Goal: Task Accomplishment & Management: Manage account settings

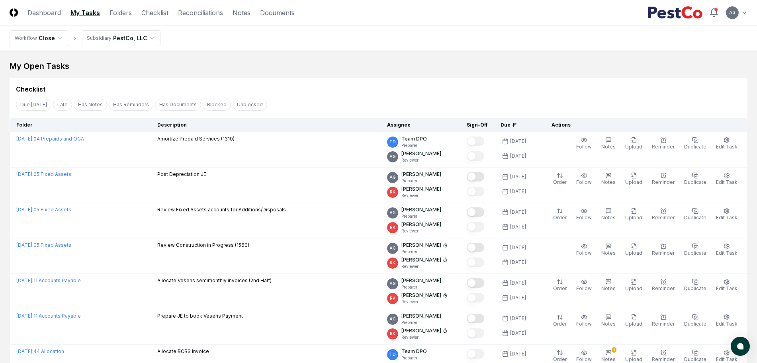
click at [329, 84] on div "Checklist" at bounding box center [379, 86] width 738 height 16
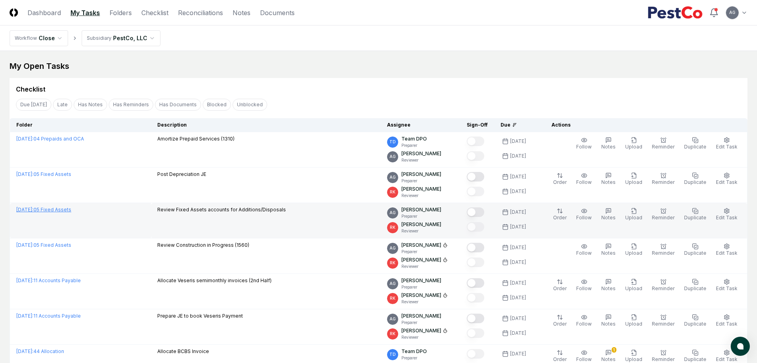
click at [71, 211] on link "September 2025 : 05 Fixed Assets" at bounding box center [43, 210] width 55 height 6
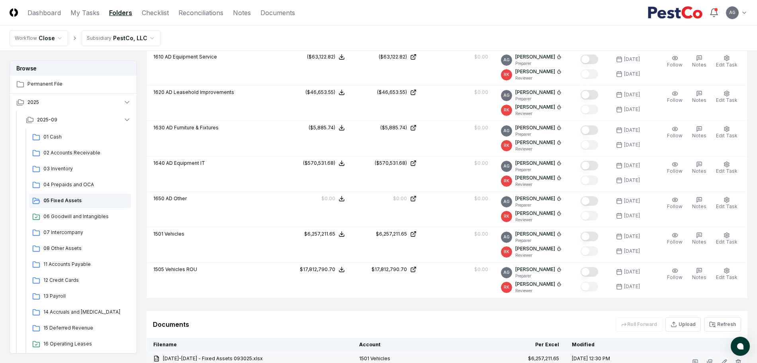
scroll to position [690, 0]
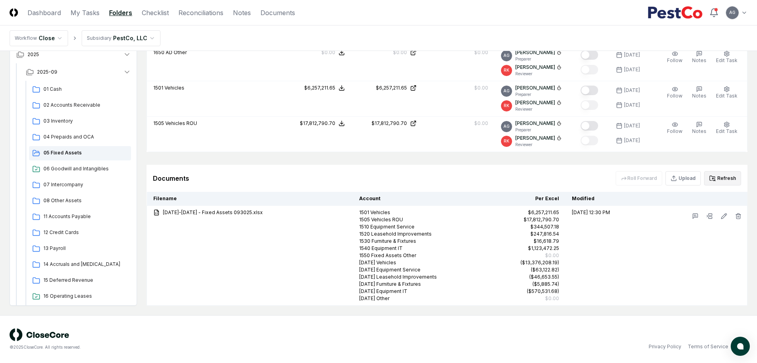
click at [718, 177] on button "Refresh" at bounding box center [722, 178] width 37 height 14
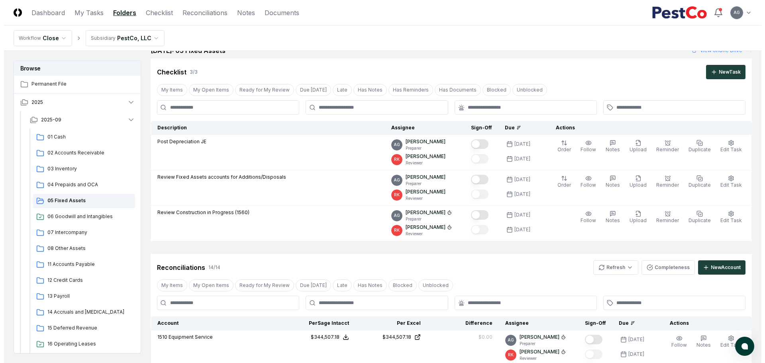
scroll to position [0, 0]
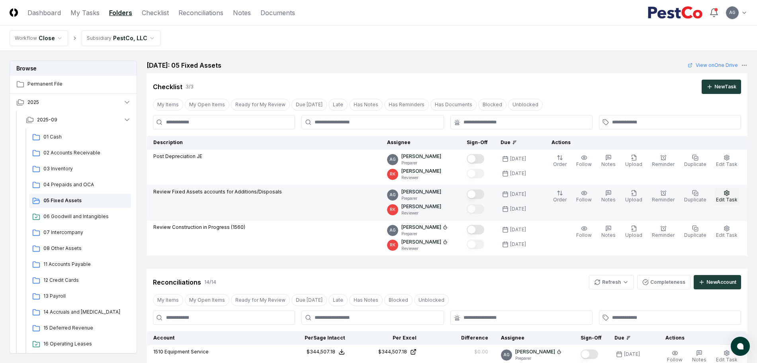
click at [733, 194] on button "Edit Task" at bounding box center [727, 196] width 25 height 17
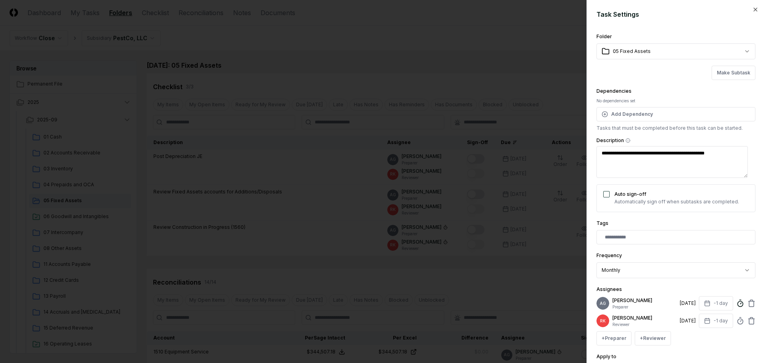
click at [740, 304] on line at bounding box center [740, 303] width 1 height 1
drag, startPoint x: 672, startPoint y: 286, endPoint x: 612, endPoint y: 283, distance: 59.8
click at [612, 283] on input "*" at bounding box center [670, 286] width 120 height 14
type input "*****"
click at [749, 253] on div "**********" at bounding box center [675, 181] width 178 height 363
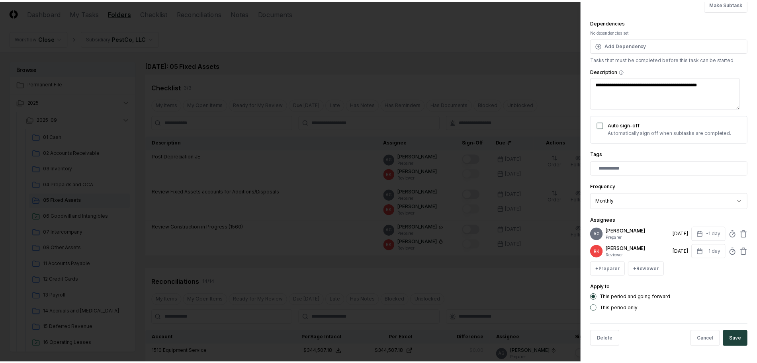
scroll to position [75, 0]
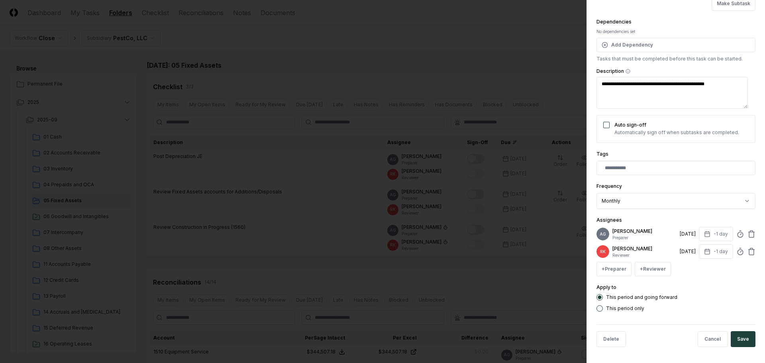
click at [741, 341] on button "Save" at bounding box center [743, 339] width 25 height 16
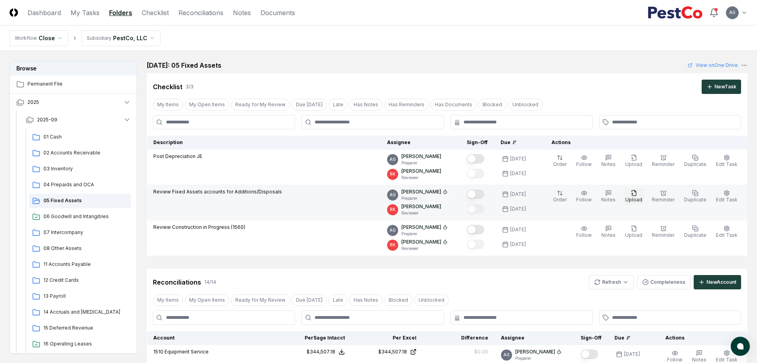
click at [644, 196] on button "Upload" at bounding box center [634, 196] width 20 height 17
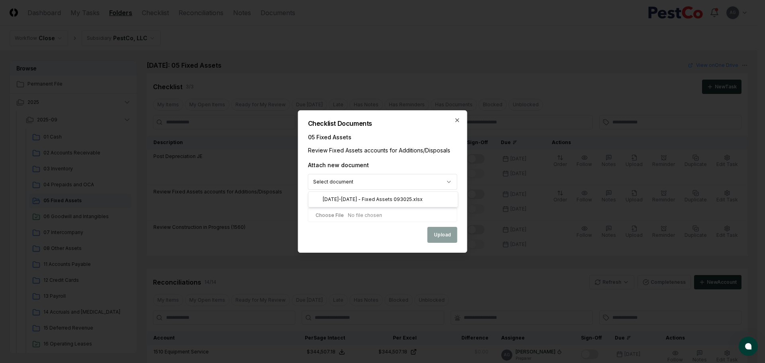
select select "**********"
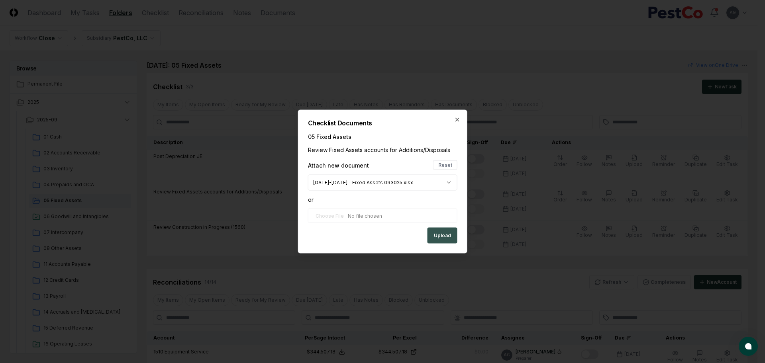
click at [447, 237] on button "Upload" at bounding box center [443, 236] width 30 height 16
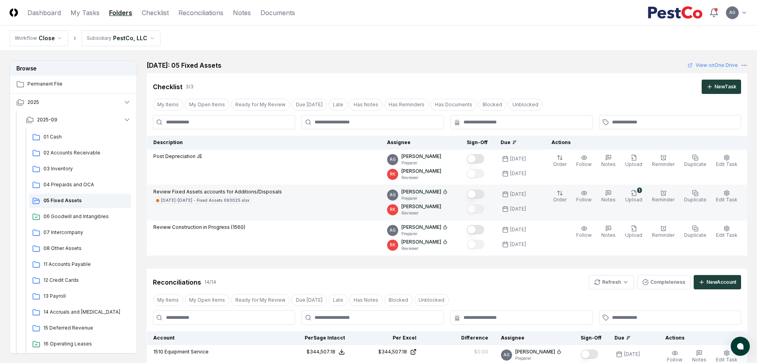
click at [484, 192] on button "Mark complete" at bounding box center [476, 195] width 18 height 10
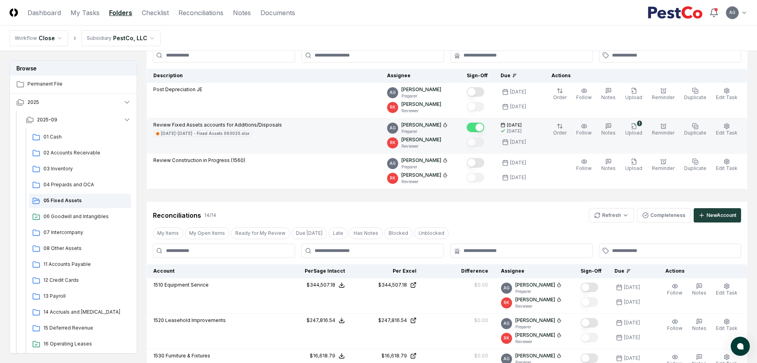
scroll to position [50, 0]
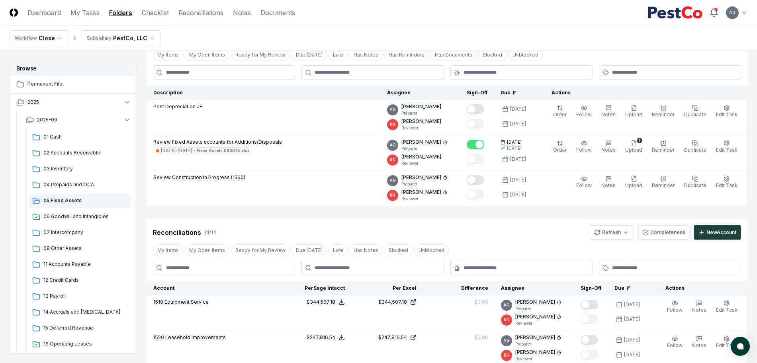
click at [87, 18] on header "CloseCore Dashboard My Tasks Folders Checklist Reconciliations Notes Documents …" at bounding box center [378, 12] width 757 height 25
click at [90, 10] on link "My Tasks" at bounding box center [85, 13] width 29 height 10
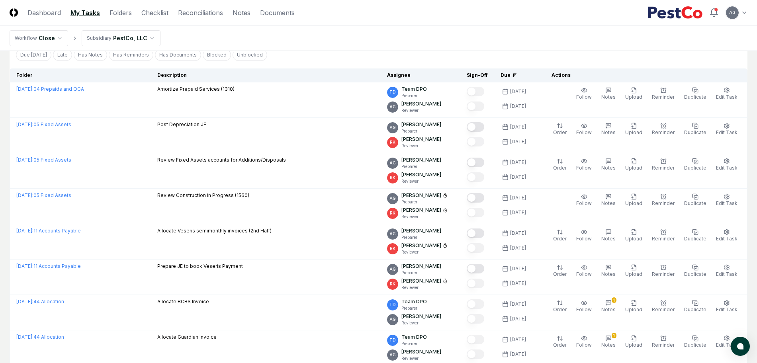
scroll to position [0, 0]
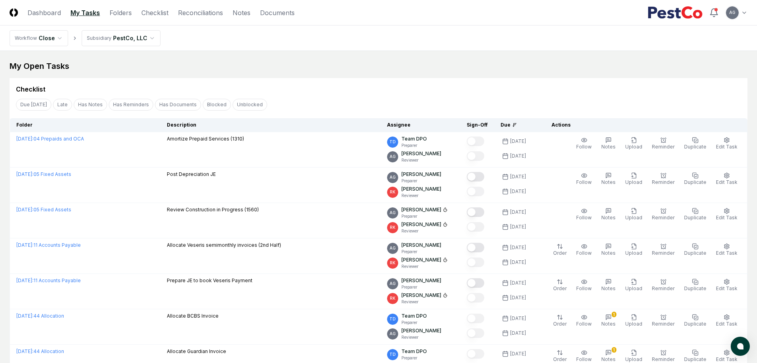
click at [367, 70] on div "My Open Tasks" at bounding box center [379, 66] width 738 height 11
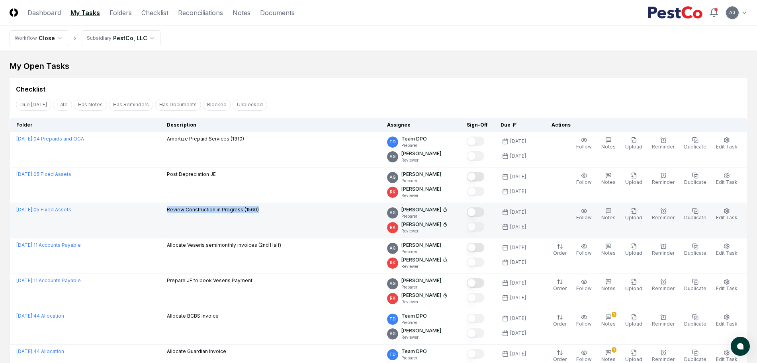
drag, startPoint x: 297, startPoint y: 216, endPoint x: 184, endPoint y: 222, distance: 112.9
click at [184, 222] on td "Review Construction in Progress (1560)" at bounding box center [271, 220] width 220 height 35
copy p "Review Construction in Progress (1560)"
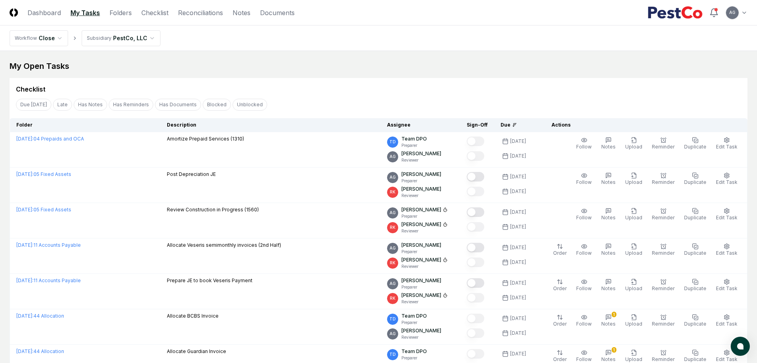
click at [348, 66] on div "My Open Tasks" at bounding box center [379, 66] width 738 height 11
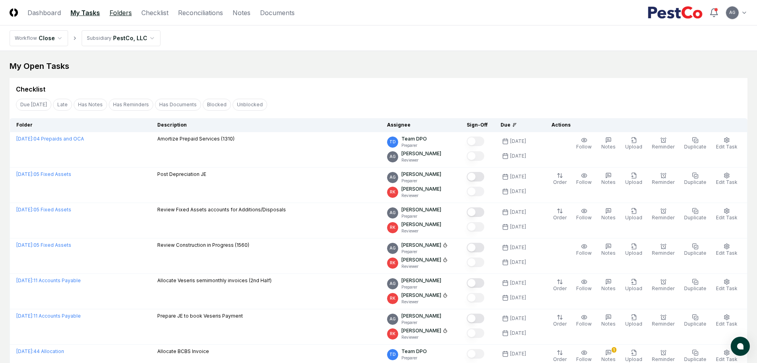
click at [117, 11] on link "Folders" at bounding box center [121, 13] width 22 height 10
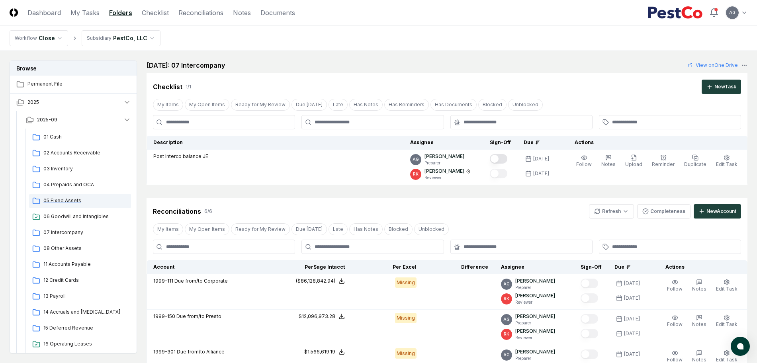
click at [57, 197] on span "05 Fixed Assets" at bounding box center [85, 200] width 84 height 7
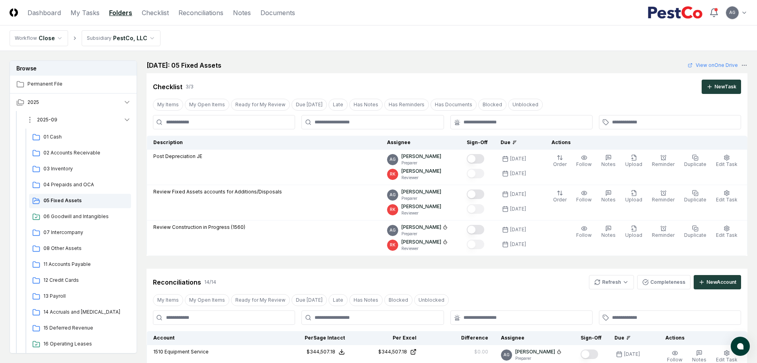
click at [66, 117] on button "2025-09" at bounding box center [79, 120] width 118 height 18
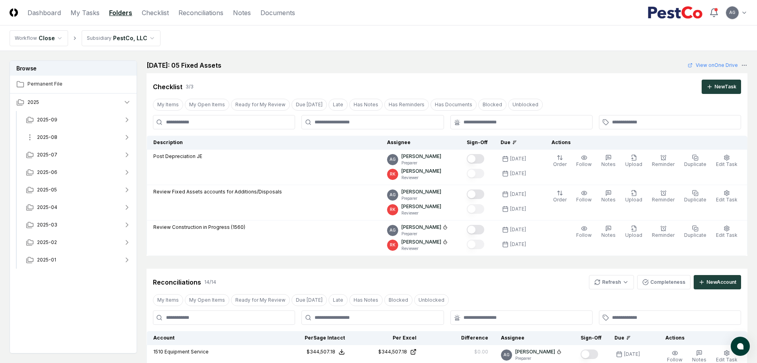
click at [69, 135] on button "2025-08" at bounding box center [79, 138] width 118 height 18
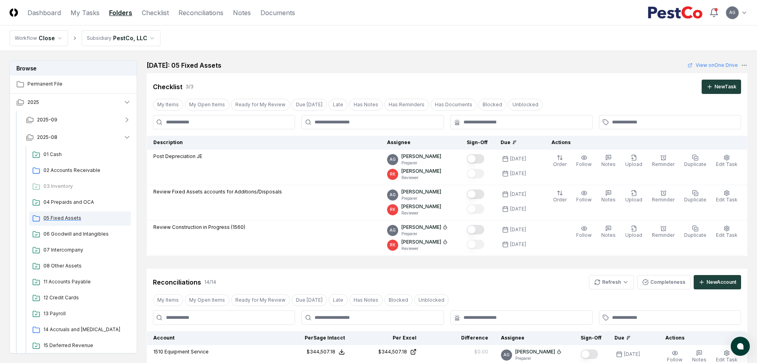
click at [58, 218] on span "05 Fixed Assets" at bounding box center [85, 218] width 84 height 7
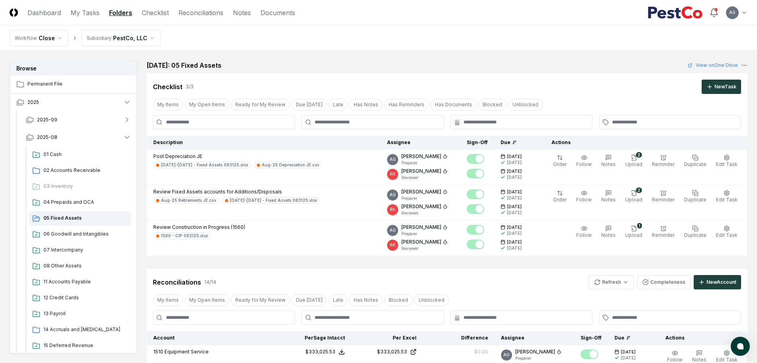
click at [321, 67] on div "August 2025: 05 Fixed Assets View on One Drive" at bounding box center [447, 66] width 601 height 10
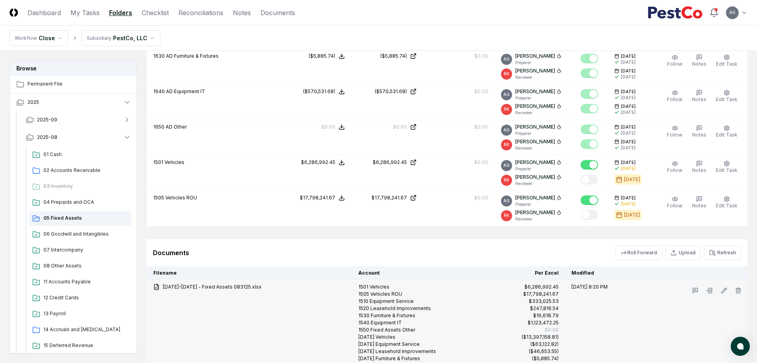
scroll to position [697, 0]
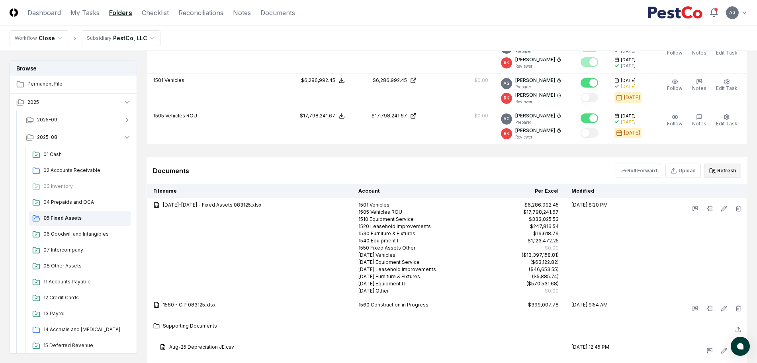
click at [731, 173] on button "Refresh" at bounding box center [722, 171] width 37 height 14
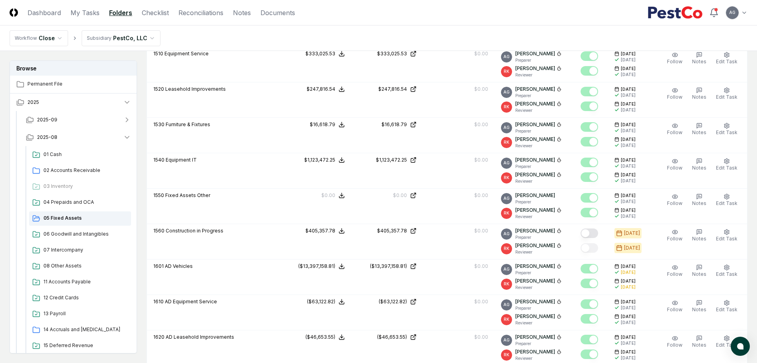
scroll to position [199, 0]
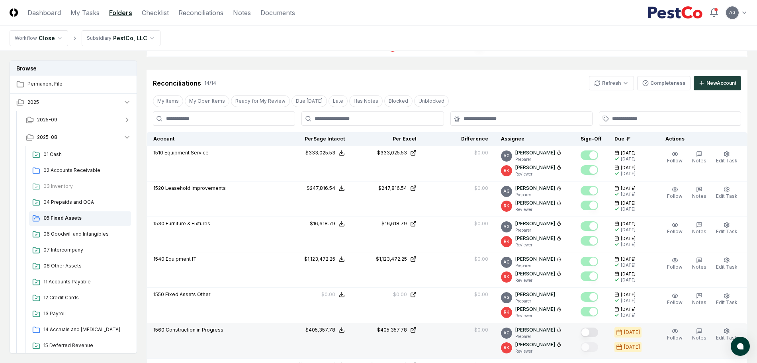
click at [598, 333] on button "Mark complete" at bounding box center [590, 333] width 18 height 10
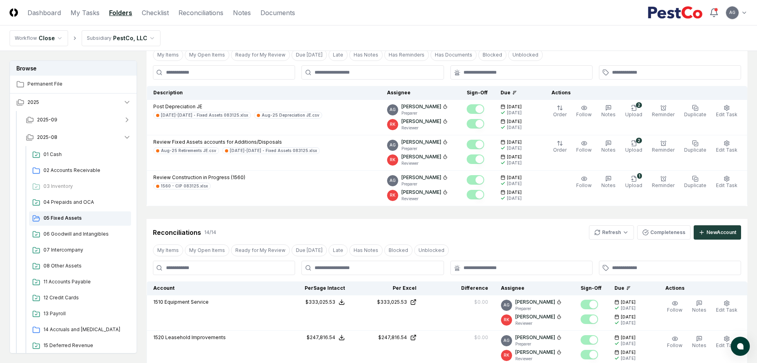
scroll to position [0, 0]
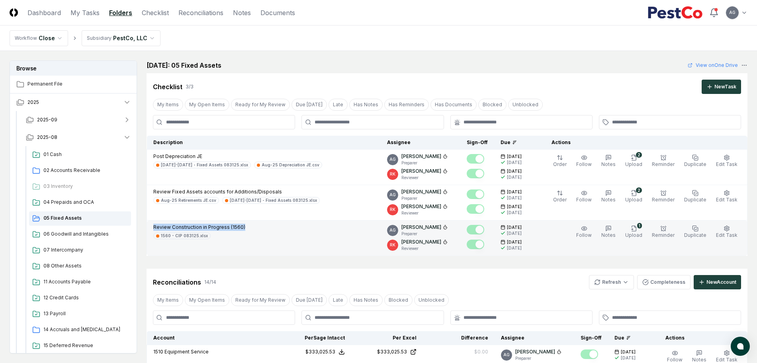
drag, startPoint x: 249, startPoint y: 228, endPoint x: 153, endPoint y: 226, distance: 95.6
click at [153, 226] on td "Review Construction in Progress (1560) 1560 - CIP 083125.xlsx" at bounding box center [264, 238] width 234 height 35
copy p "Review Construction in Progress (1560)"
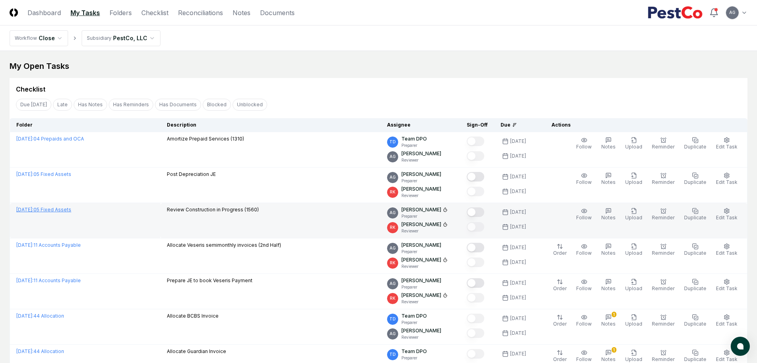
click at [60, 211] on link "[DATE] : 05 Fixed Assets" at bounding box center [43, 210] width 55 height 6
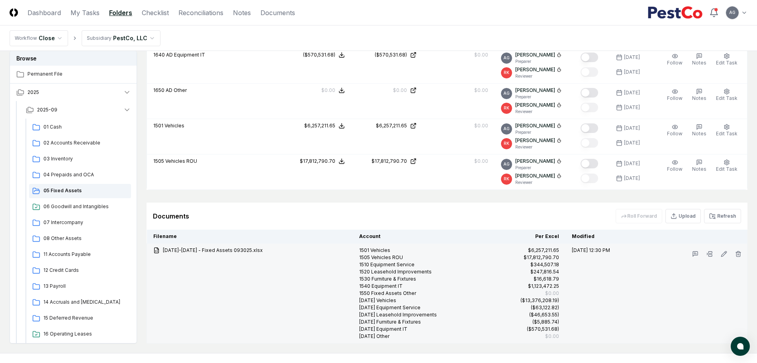
scroll to position [690, 0]
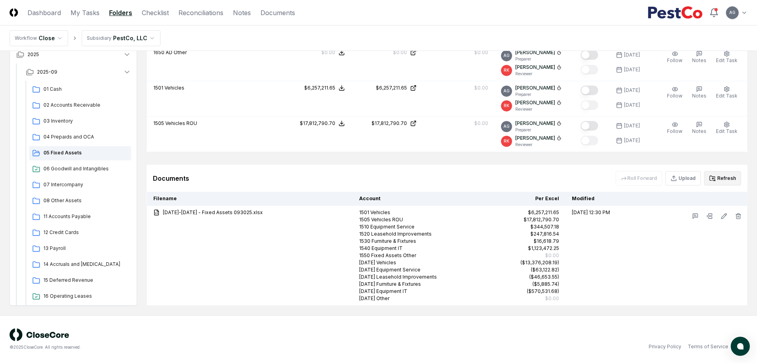
click at [721, 178] on button "Refresh" at bounding box center [722, 178] width 37 height 14
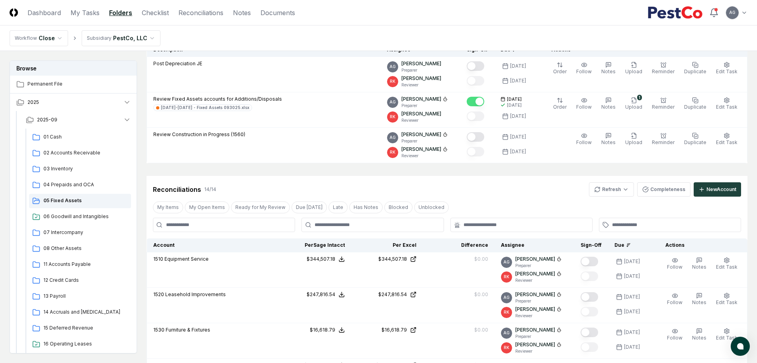
scroll to position [42, 0]
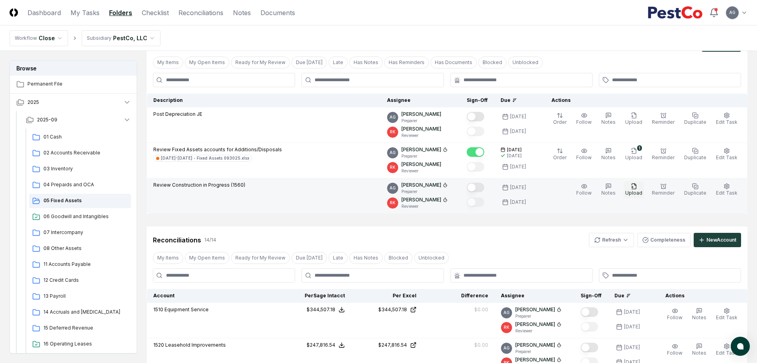
click at [633, 188] on button "Upload" at bounding box center [634, 190] width 20 height 17
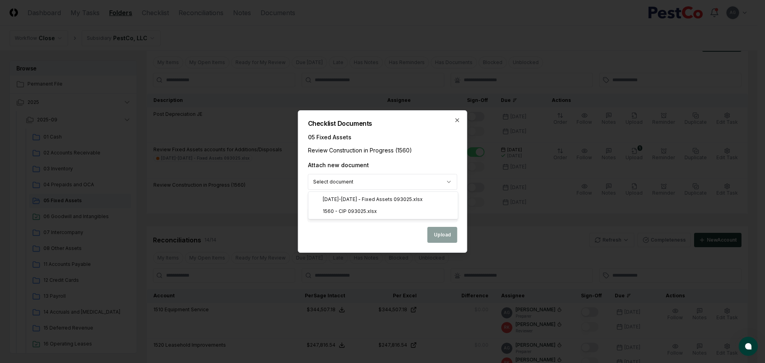
select select "**********"
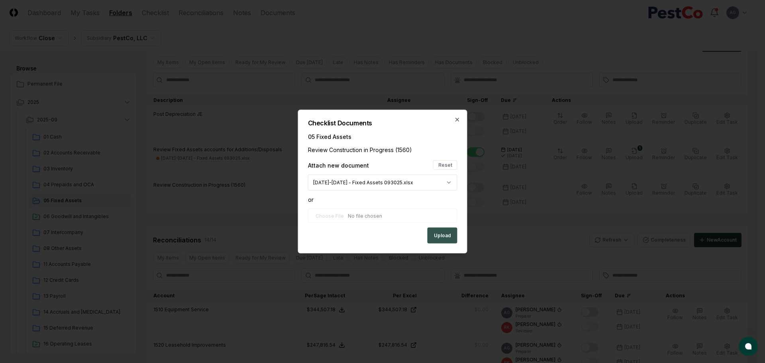
click at [437, 237] on button "Upload" at bounding box center [443, 236] width 30 height 16
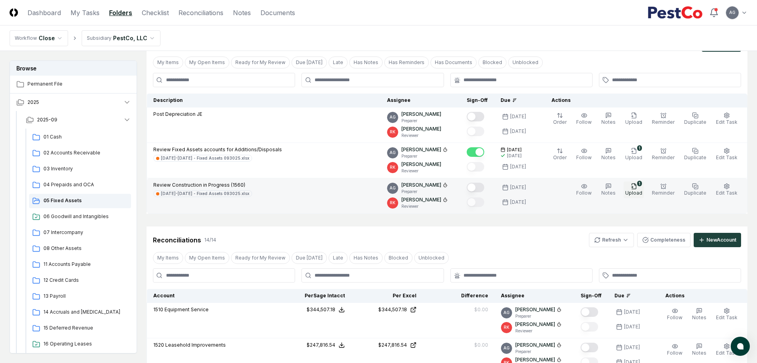
click at [637, 186] on icon "button" at bounding box center [634, 186] width 6 height 6
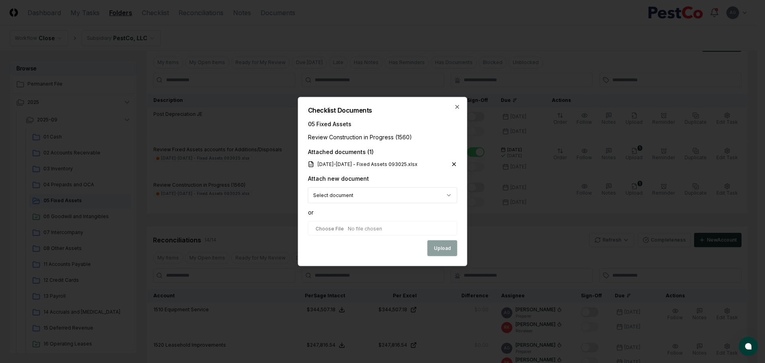
click at [454, 165] on icon at bounding box center [454, 164] width 3 height 3
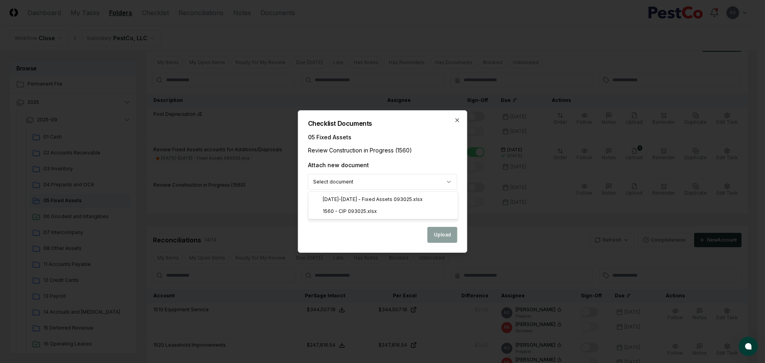
select select "**********"
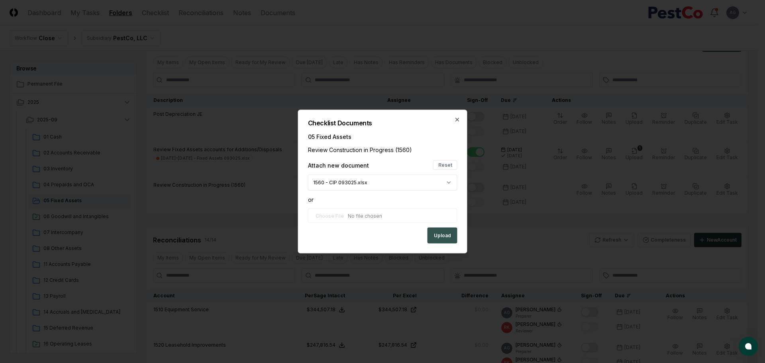
click at [437, 236] on button "Upload" at bounding box center [443, 236] width 30 height 16
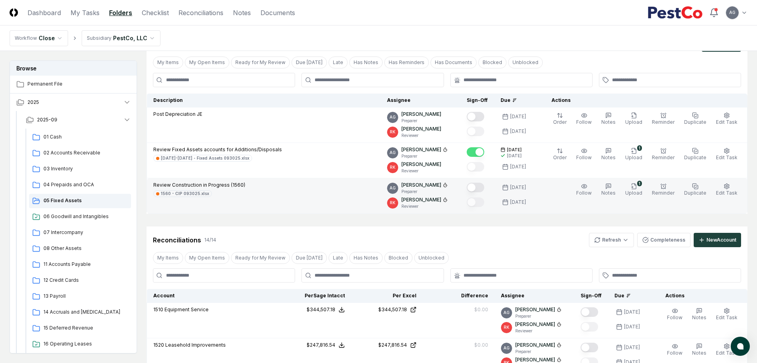
click at [484, 186] on button "Mark complete" at bounding box center [476, 188] width 18 height 10
click at [79, 20] on header "CloseCore Dashboard My Tasks Folders Checklist Reconciliations Notes Documents …" at bounding box center [378, 12] width 757 height 25
click at [80, 15] on link "My Tasks" at bounding box center [85, 13] width 29 height 10
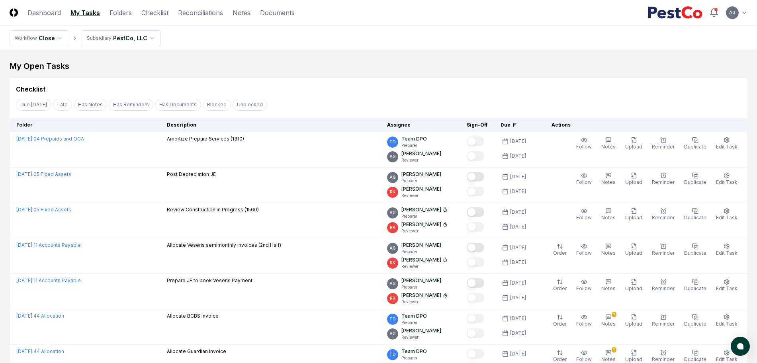
click at [282, 64] on div "My Open Tasks" at bounding box center [379, 66] width 738 height 11
click at [302, 91] on div "Checklist" at bounding box center [379, 89] width 726 height 10
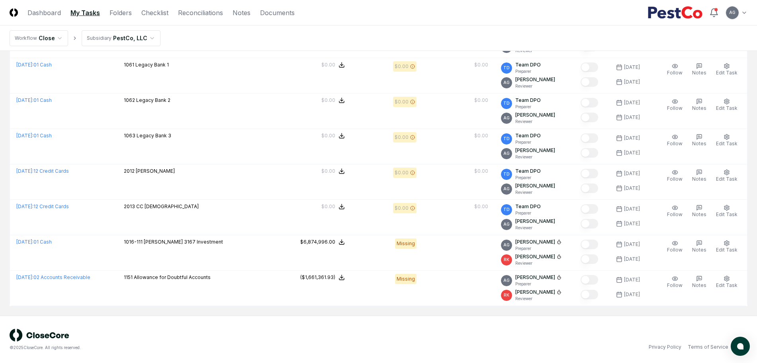
scroll to position [2019, 0]
click at [525, 330] on div "© 2025 CloseCore. All rights reserved. Privacy Policy Terms of Service" at bounding box center [379, 340] width 738 height 22
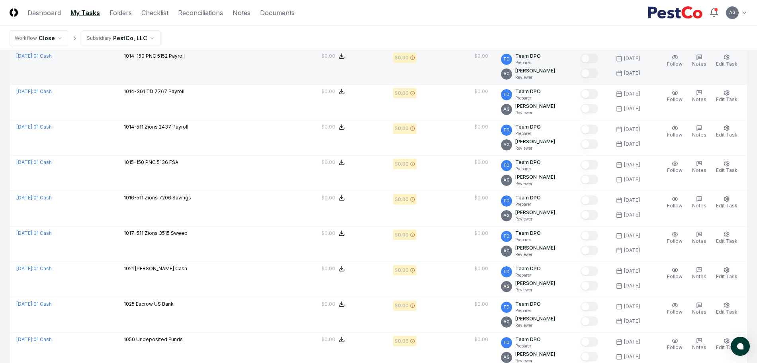
scroll to position [1671, 0]
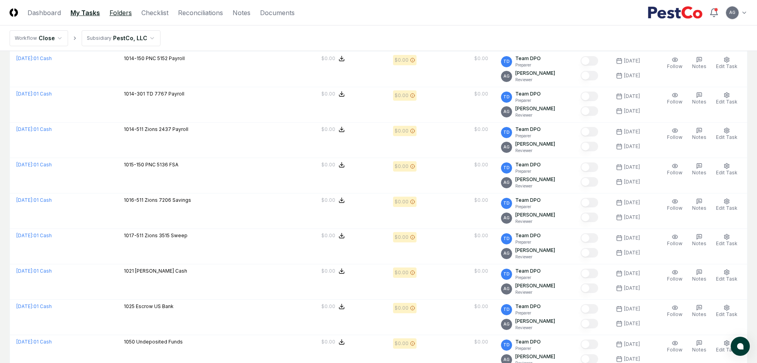
click at [111, 12] on link "Folders" at bounding box center [121, 13] width 22 height 10
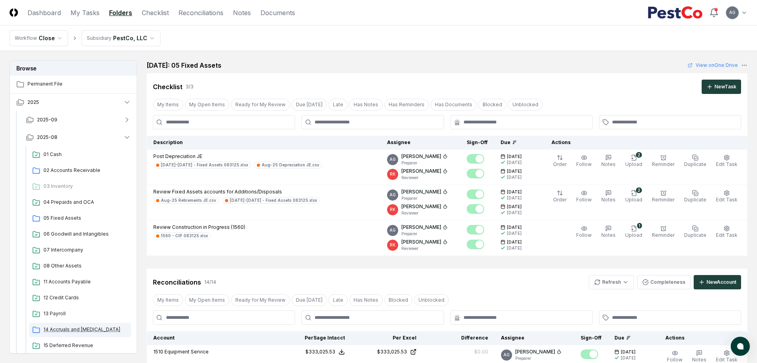
click at [83, 326] on span "14 Accruals and [MEDICAL_DATA]" at bounding box center [85, 329] width 84 height 7
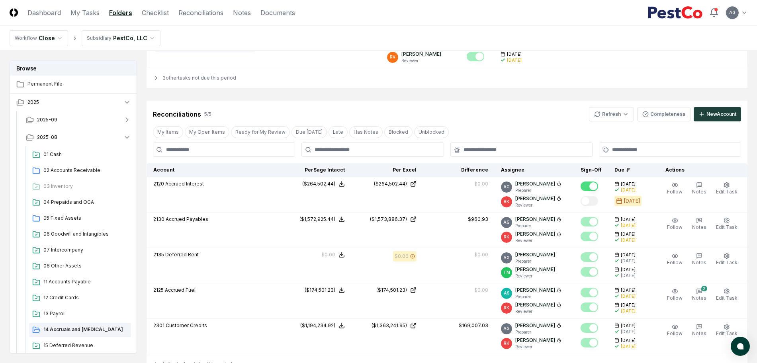
scroll to position [697, 0]
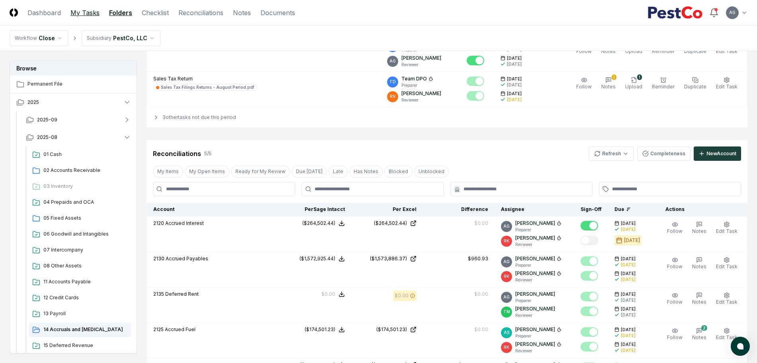
click at [87, 13] on link "My Tasks" at bounding box center [85, 13] width 29 height 10
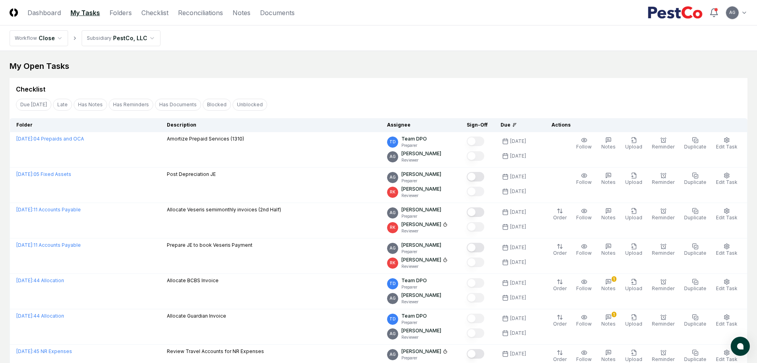
click at [304, 69] on div "My Open Tasks" at bounding box center [379, 66] width 738 height 11
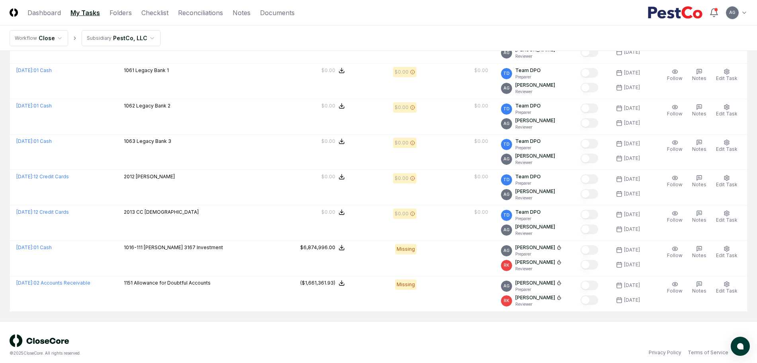
scroll to position [2019, 0]
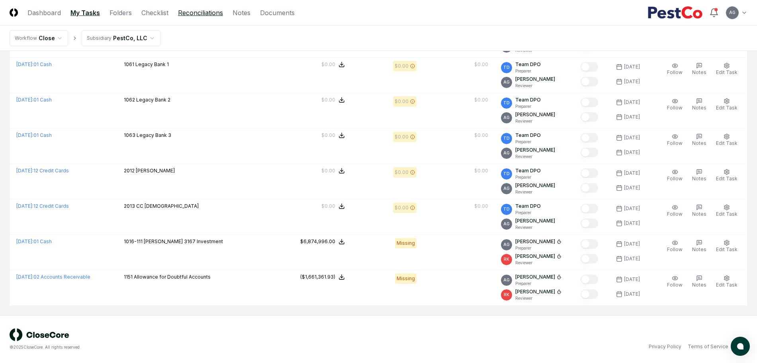
click at [205, 9] on link "Reconciliations" at bounding box center [200, 13] width 45 height 10
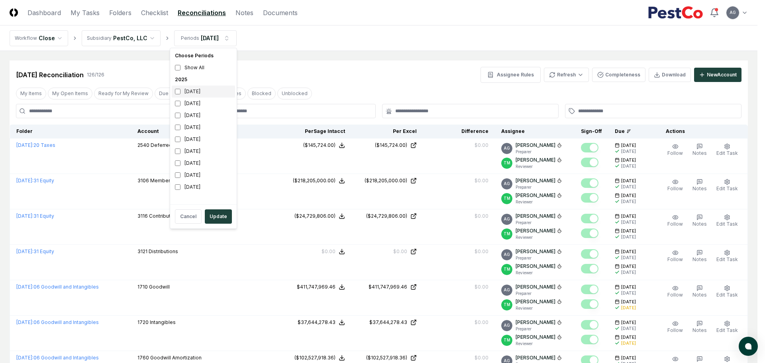
click at [206, 88] on div "September 2025" at bounding box center [203, 92] width 63 height 12
click at [198, 102] on div "August 2025" at bounding box center [203, 104] width 63 height 12
click at [216, 220] on button "Update" at bounding box center [218, 217] width 27 height 14
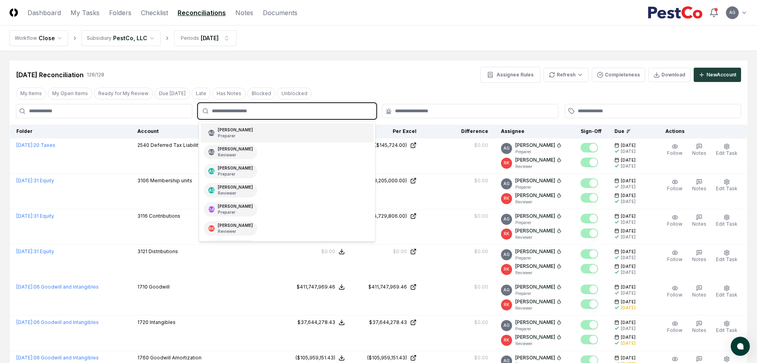
click at [317, 112] on input "text" at bounding box center [291, 111] width 158 height 7
click at [309, 133] on div "AG Angelique Cotez Garcia Preparer" at bounding box center [287, 133] width 173 height 19
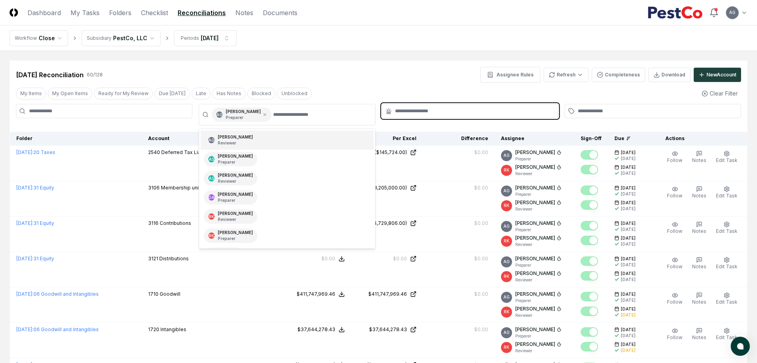
click at [407, 111] on input "text" at bounding box center [474, 111] width 158 height 7
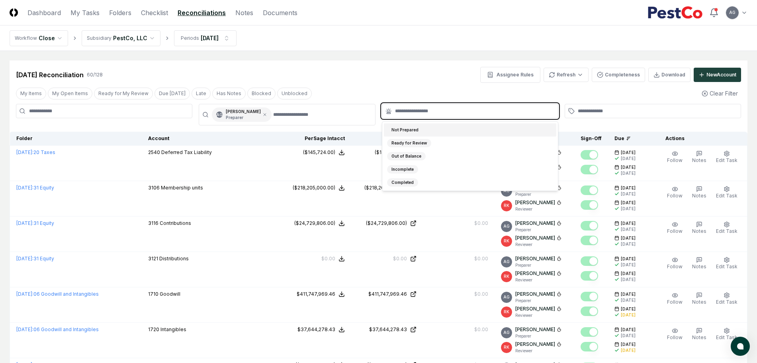
click at [414, 127] on div "Not Prepared" at bounding box center [405, 130] width 36 height 8
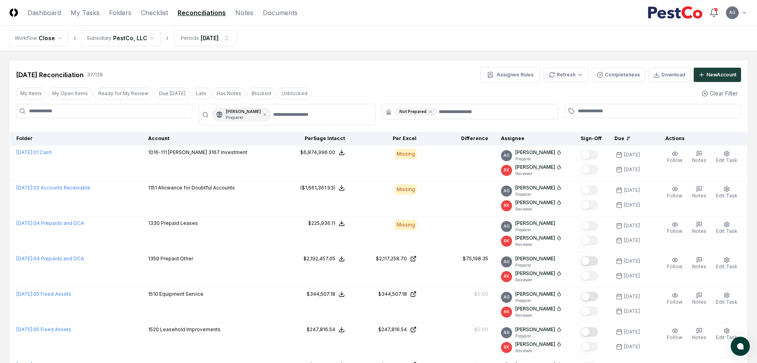
click at [395, 75] on div "Sep 2025 Reconciliation 37 / 128 Assignee Rules Refresh Completeness Download N…" at bounding box center [379, 75] width 726 height 16
click at [162, 14] on link "Checklist" at bounding box center [154, 13] width 27 height 10
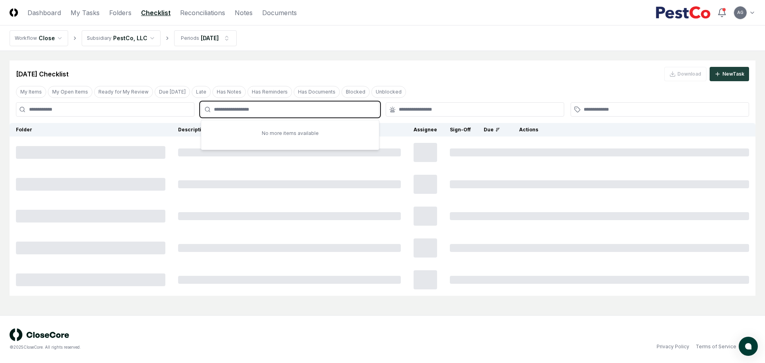
click at [269, 108] on input "text" at bounding box center [294, 109] width 160 height 7
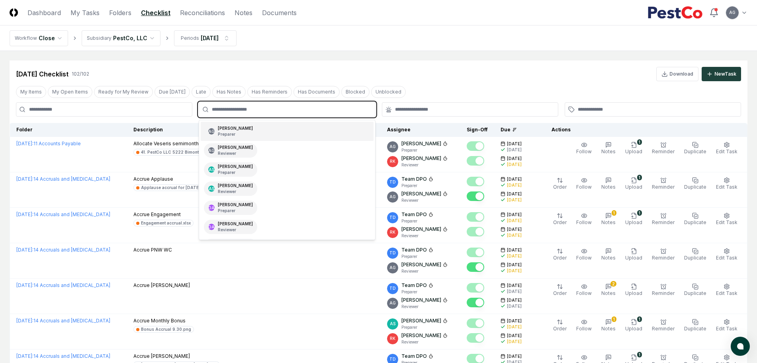
click at [257, 130] on div "AG Angelique Cotez Garcia Preparer" at bounding box center [230, 131] width 53 height 14
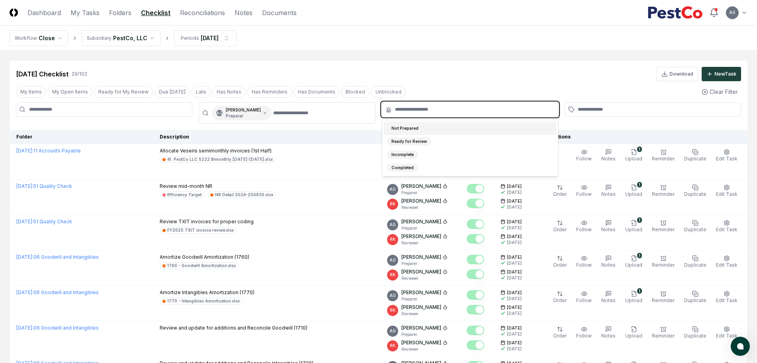
click at [403, 111] on input "text" at bounding box center [474, 109] width 158 height 7
click at [431, 131] on div "Not Prepared" at bounding box center [470, 128] width 173 height 13
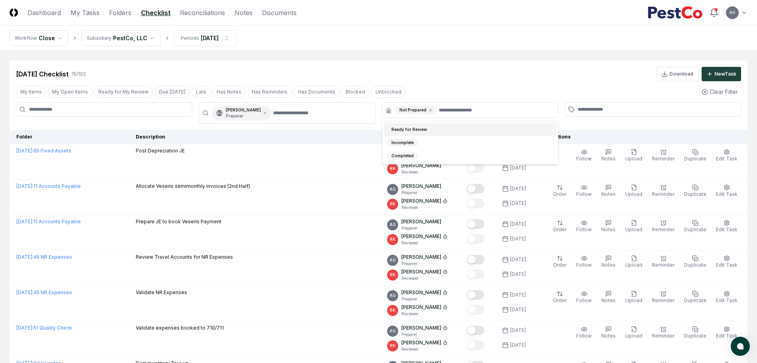
click at [424, 65] on div "Sep 2025 Checklist 15 / 102 Download New Task" at bounding box center [379, 71] width 738 height 21
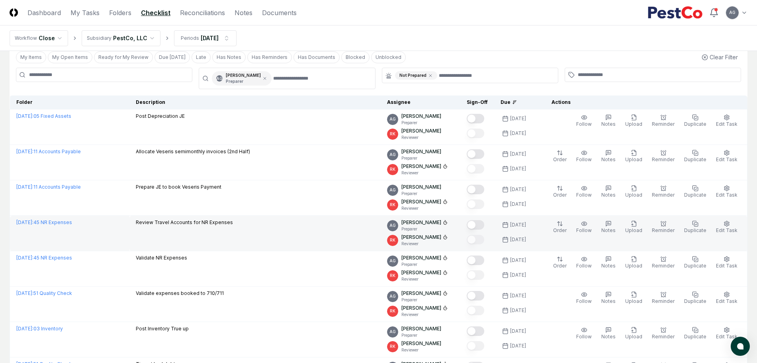
scroll to position [50, 0]
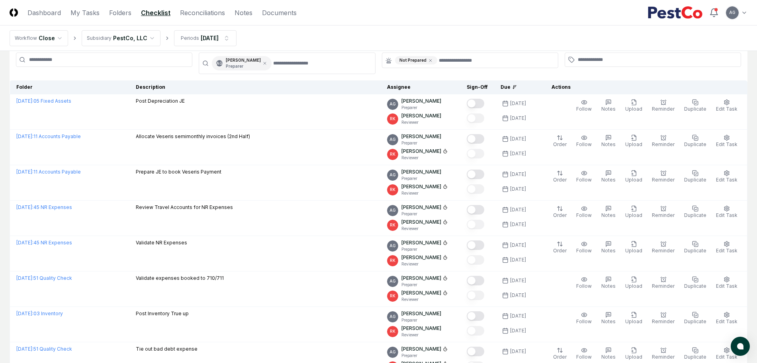
click at [305, 32] on nav "Workflow Close Subsidiary PestCo, LLC Periods Sep 2025" at bounding box center [378, 37] width 757 height 25
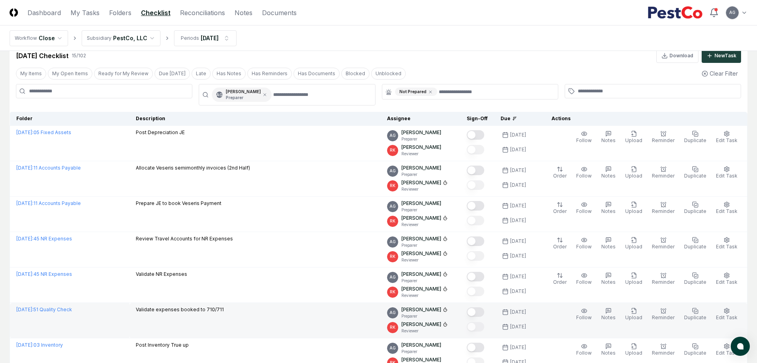
scroll to position [0, 0]
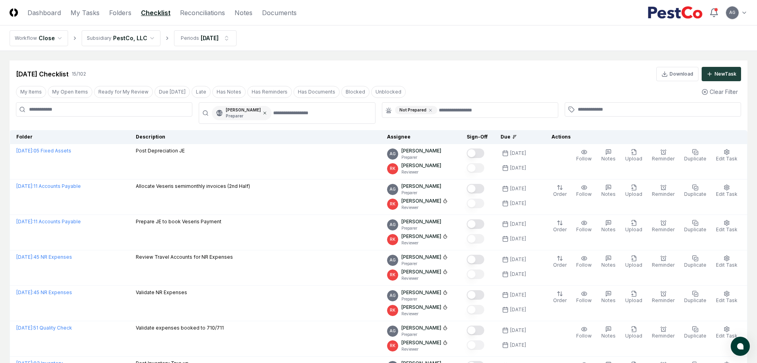
click at [267, 111] on icon at bounding box center [265, 113] width 5 height 5
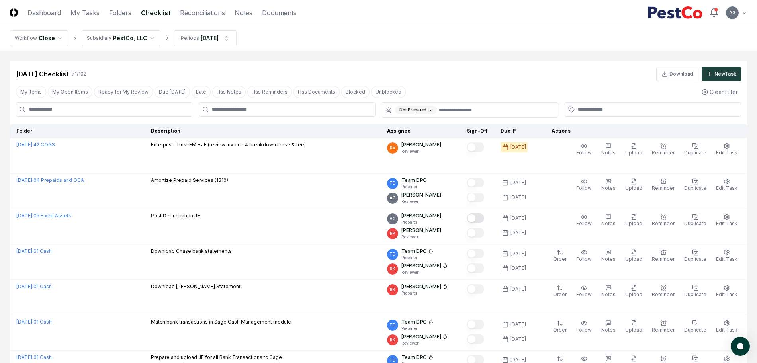
click at [429, 109] on icon at bounding box center [430, 110] width 5 height 5
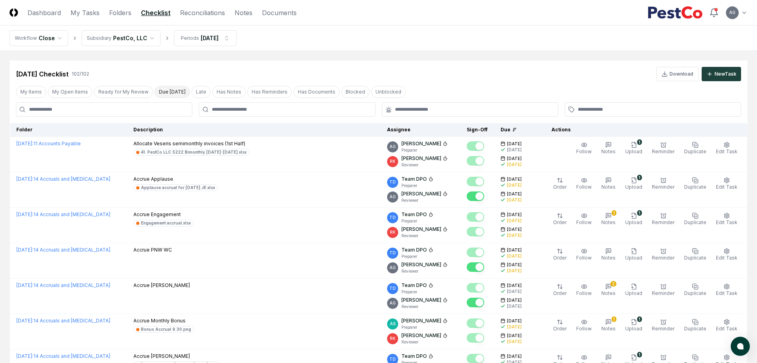
click at [165, 94] on button "Due [DATE]" at bounding box center [172, 92] width 35 height 12
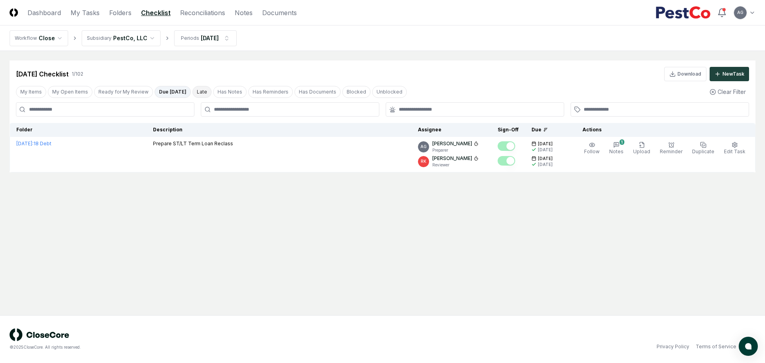
click at [192, 95] on button "Late" at bounding box center [201, 92] width 19 height 12
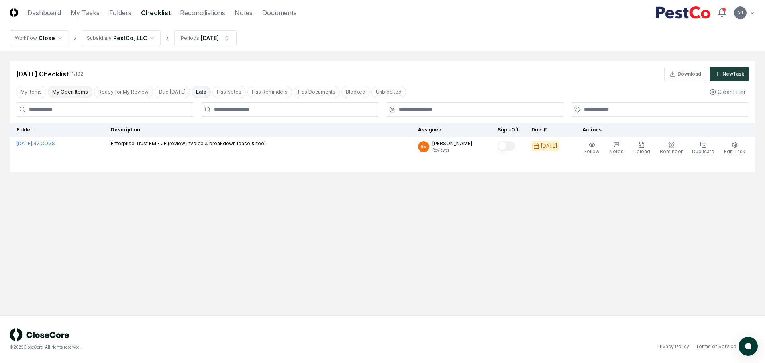
click at [70, 95] on button "My Open Items" at bounding box center [70, 92] width 45 height 12
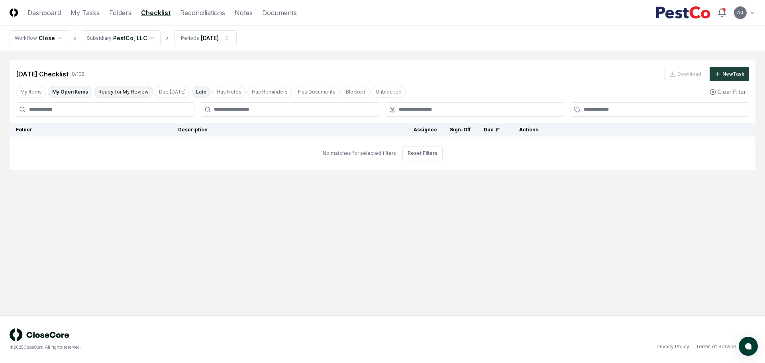
click at [118, 90] on button "Ready for My Review" at bounding box center [123, 92] width 59 height 12
click at [166, 92] on button "Due [DATE]" at bounding box center [172, 92] width 35 height 12
click at [195, 88] on button "Late" at bounding box center [201, 92] width 19 height 12
click at [166, 95] on button "Due [DATE]" at bounding box center [172, 92] width 35 height 12
click at [308, 56] on main "Cancel Reassign Sep 2025 Checklist 0 / 102 Download New Task My Items My Open I…" at bounding box center [382, 183] width 765 height 265
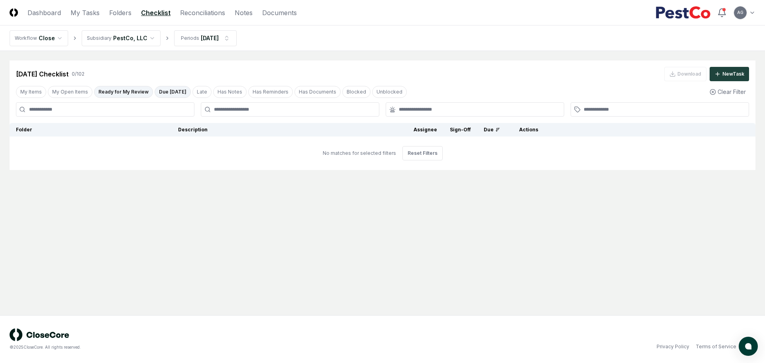
click at [135, 93] on button "Ready for My Review" at bounding box center [123, 92] width 59 height 12
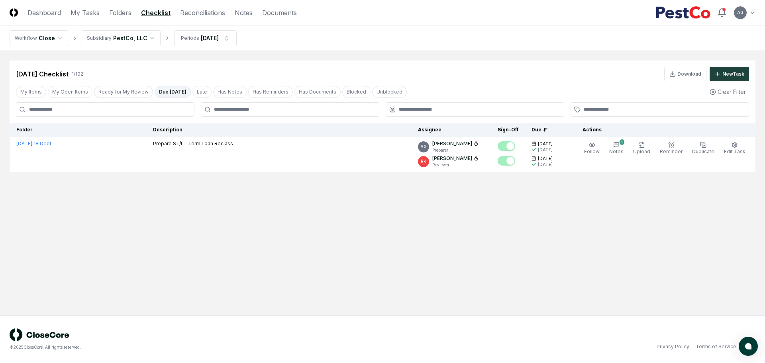
click at [165, 90] on button "Due [DATE]" at bounding box center [173, 92] width 36 height 12
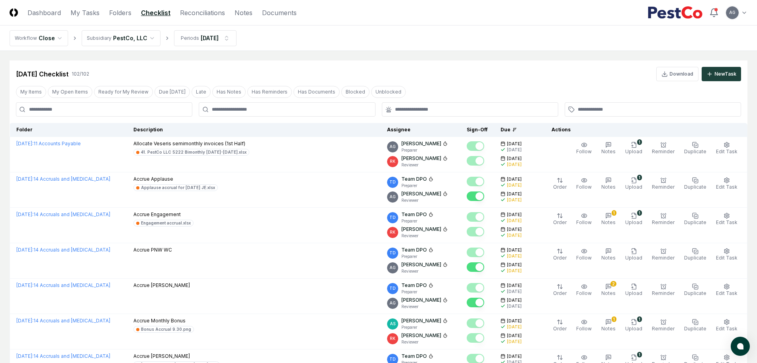
click at [342, 47] on nav "Workflow Close Subsidiary PestCo, LLC Periods Sep 2025" at bounding box center [378, 37] width 757 height 25
click at [196, 90] on button "Late" at bounding box center [201, 92] width 19 height 12
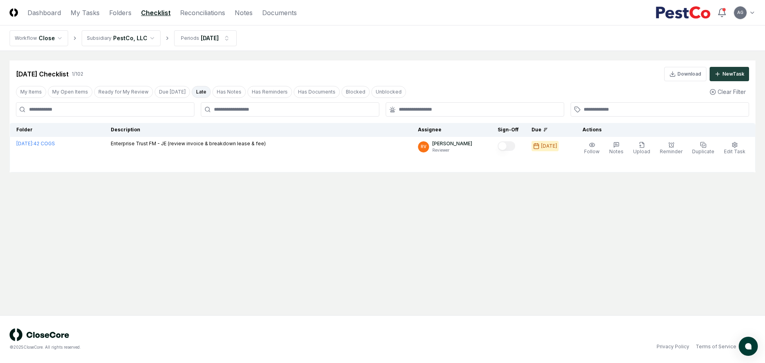
click at [195, 92] on button "Late" at bounding box center [201, 92] width 19 height 12
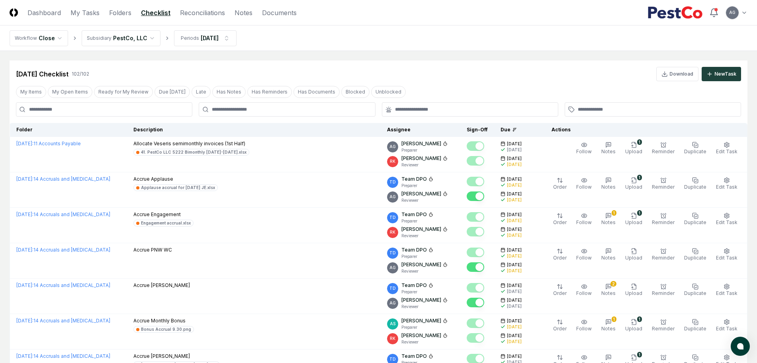
click at [243, 61] on div "Sep 2025 Checklist 102 / 102 Download New Task" at bounding box center [379, 71] width 738 height 21
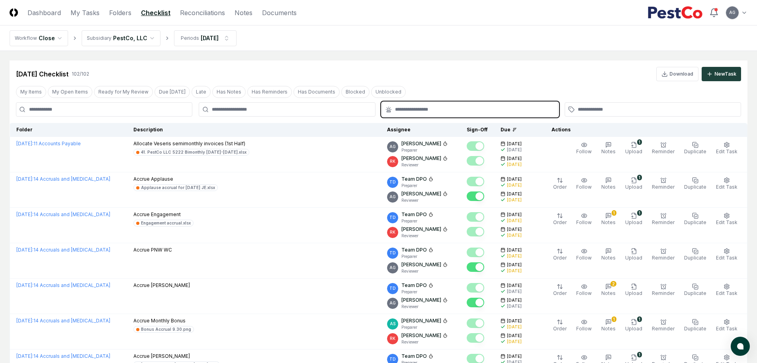
click at [406, 112] on input "text" at bounding box center [474, 109] width 158 height 7
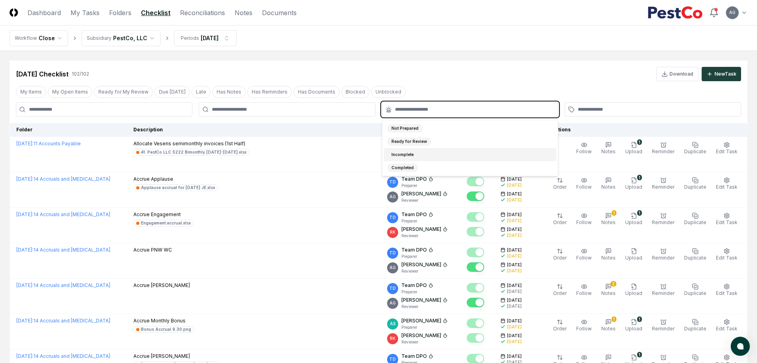
click at [416, 157] on div "Incomplete" at bounding box center [402, 155] width 31 height 8
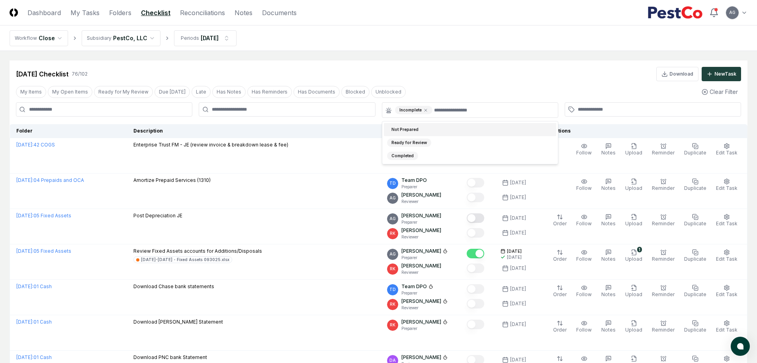
click at [408, 73] on div "Sep 2025 Checklist 76 / 102 Download New Task" at bounding box center [379, 74] width 726 height 14
click at [216, 14] on link "Reconciliations" at bounding box center [202, 13] width 45 height 10
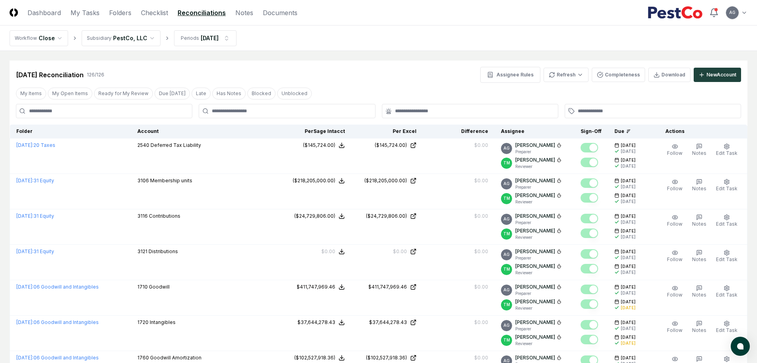
click at [377, 77] on div "Aug 2025 Reconciliation 126 / 126 Assignee Rules Refresh Completeness Download …" at bounding box center [379, 75] width 726 height 16
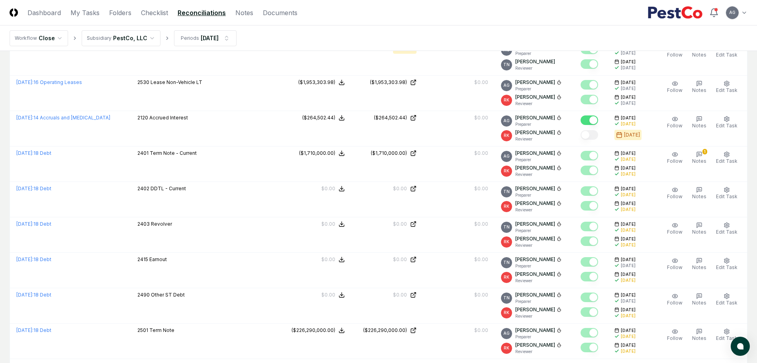
scroll to position [439, 0]
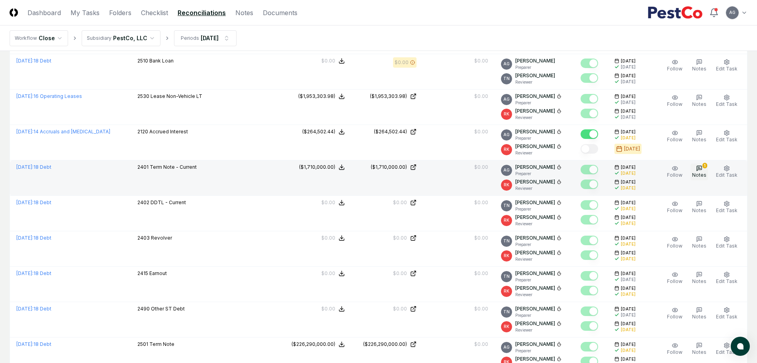
click at [705, 174] on span "Notes" at bounding box center [699, 175] width 14 height 6
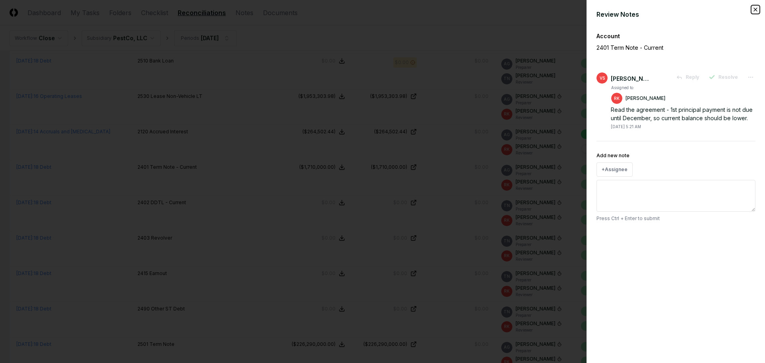
click at [753, 8] on icon "button" at bounding box center [755, 9] width 6 height 6
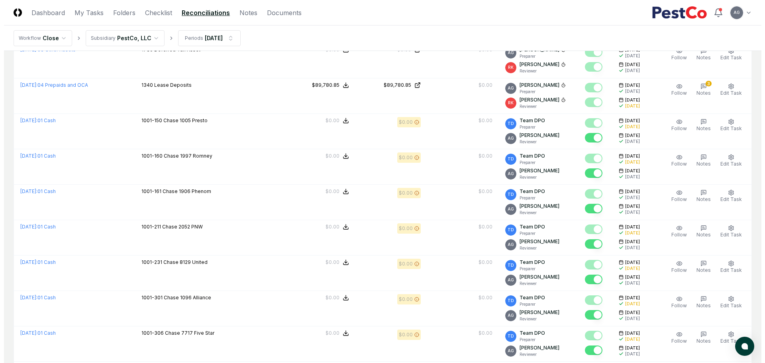
scroll to position [870, 0]
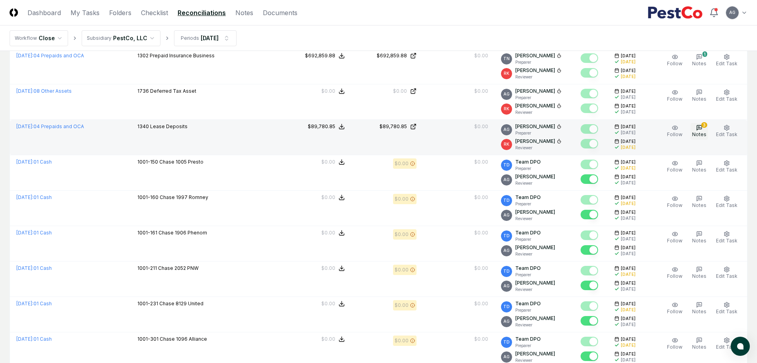
click at [700, 132] on span "Notes" at bounding box center [699, 134] width 14 height 6
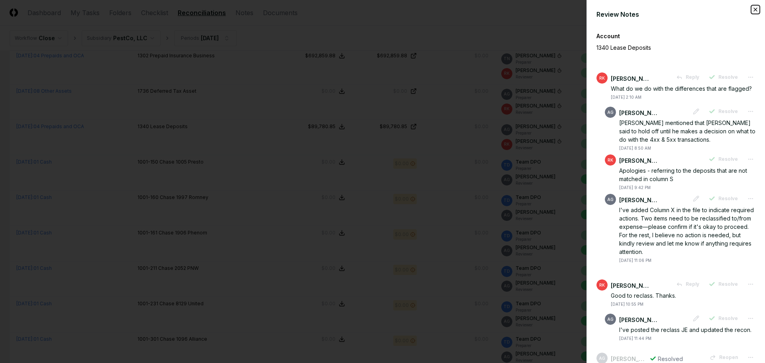
click at [752, 9] on icon "button" at bounding box center [755, 9] width 6 height 6
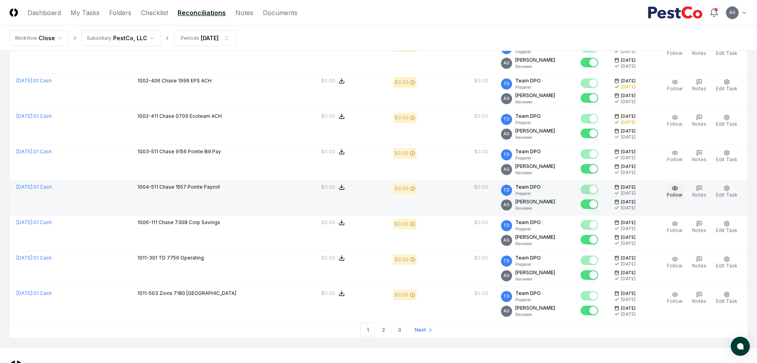
scroll to position [1622, 0]
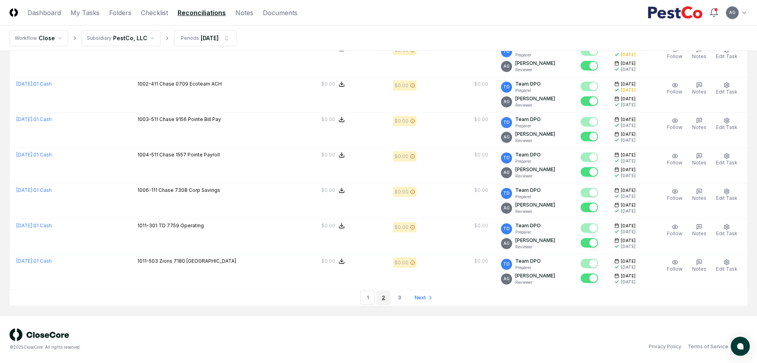
click at [388, 296] on link "2" at bounding box center [384, 298] width 14 height 14
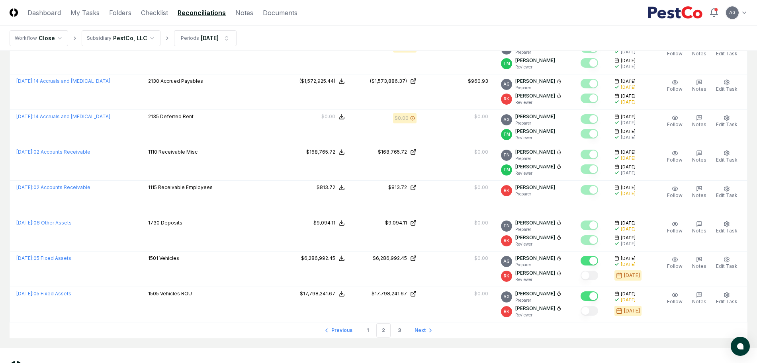
scroll to position [1622, 0]
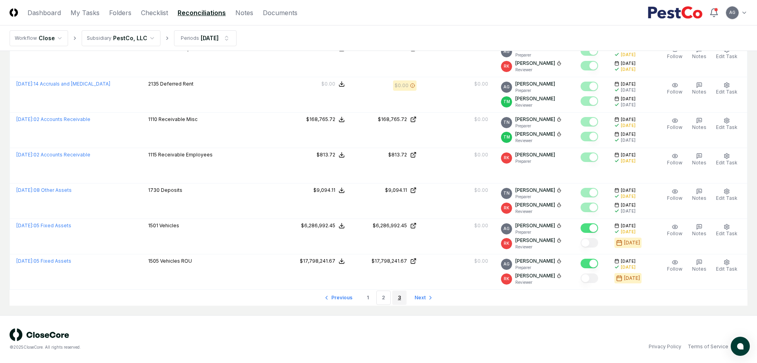
click at [397, 295] on link "3" at bounding box center [399, 298] width 14 height 14
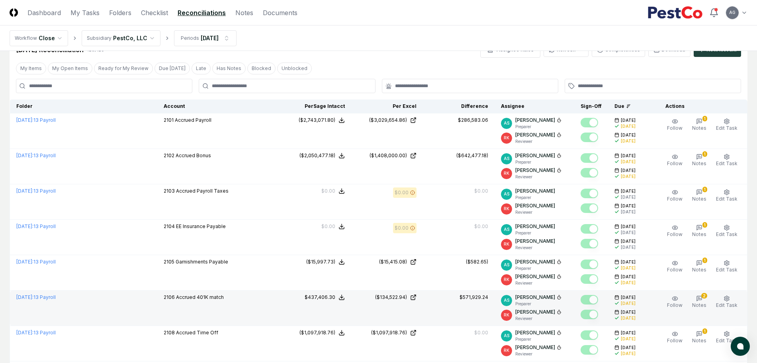
scroll to position [24, 0]
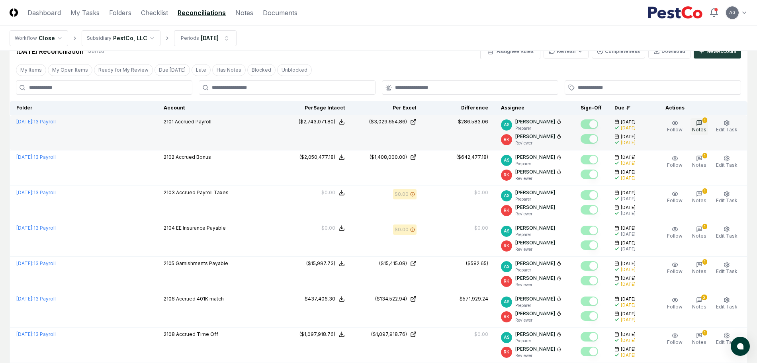
click at [702, 118] on button "1 Notes" at bounding box center [700, 126] width 18 height 17
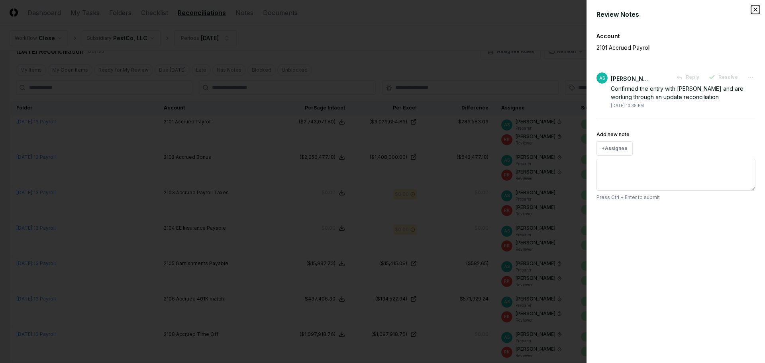
click at [755, 10] on icon "button" at bounding box center [755, 9] width 6 height 6
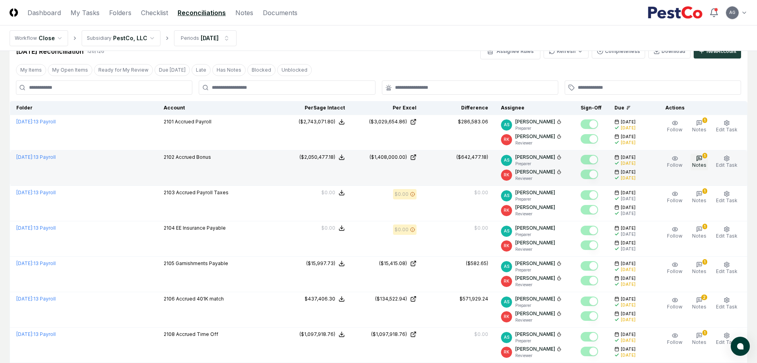
click at [702, 160] on icon "button" at bounding box center [699, 158] width 5 height 5
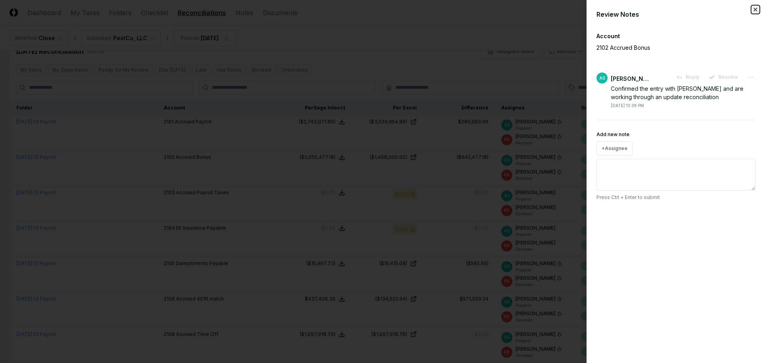
click at [757, 9] on icon "button" at bounding box center [755, 9] width 6 height 6
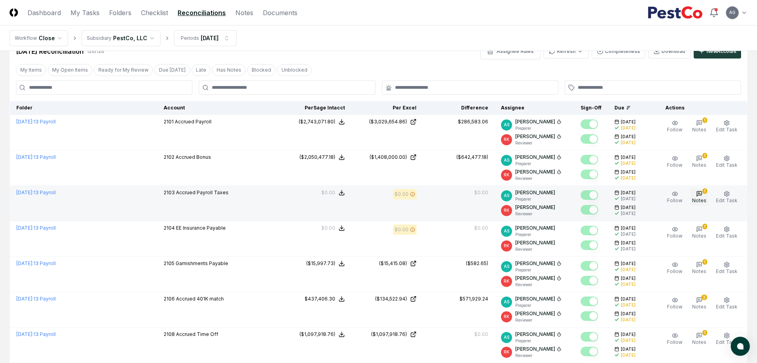
click at [703, 194] on icon "button" at bounding box center [699, 194] width 6 height 6
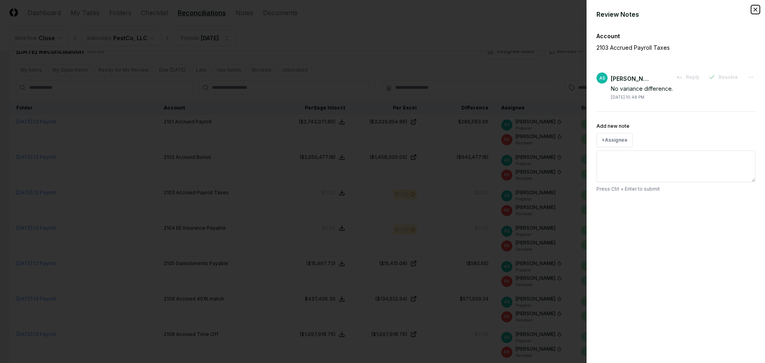
click at [757, 9] on icon "button" at bounding box center [755, 9] width 6 height 6
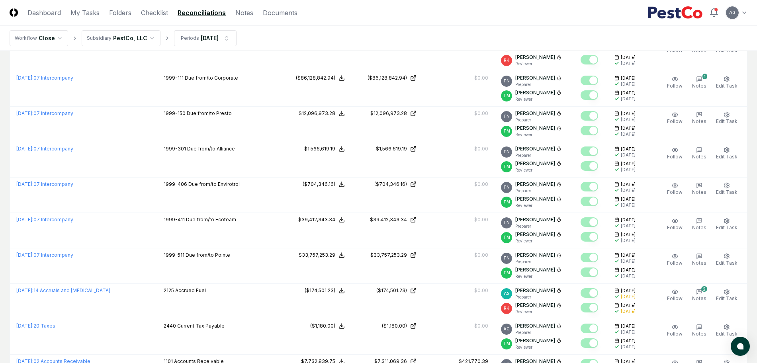
scroll to position [472, 0]
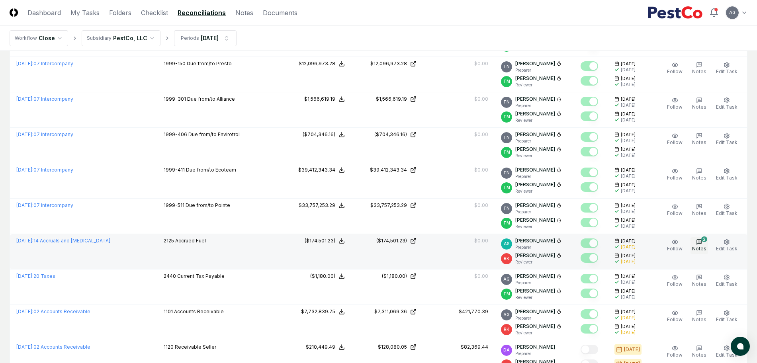
click at [702, 244] on icon "button" at bounding box center [699, 242] width 6 height 6
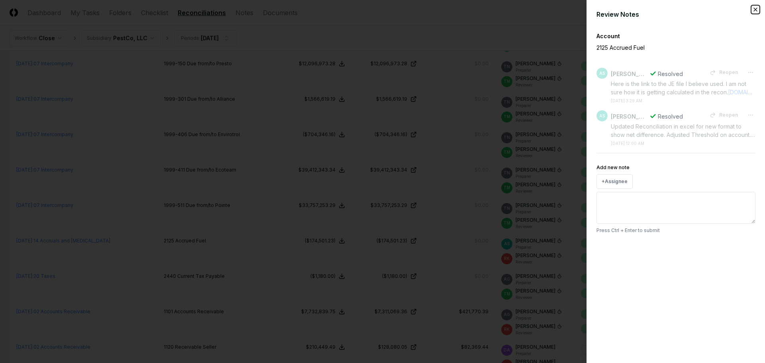
click at [757, 9] on icon "button" at bounding box center [755, 9] width 6 height 6
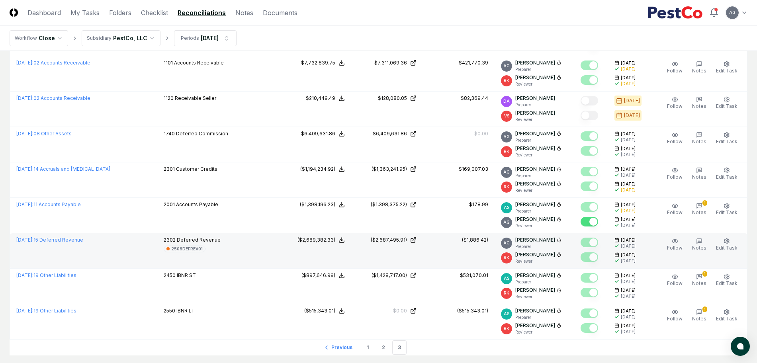
scroll to position [771, 0]
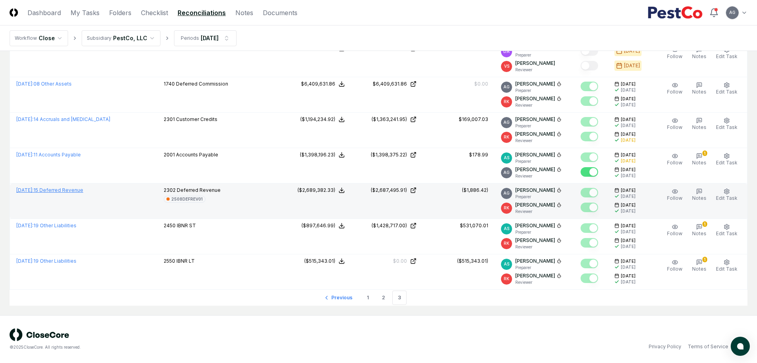
click at [83, 190] on link "August 2025 : 15 Deferred Revenue" at bounding box center [49, 190] width 67 height 6
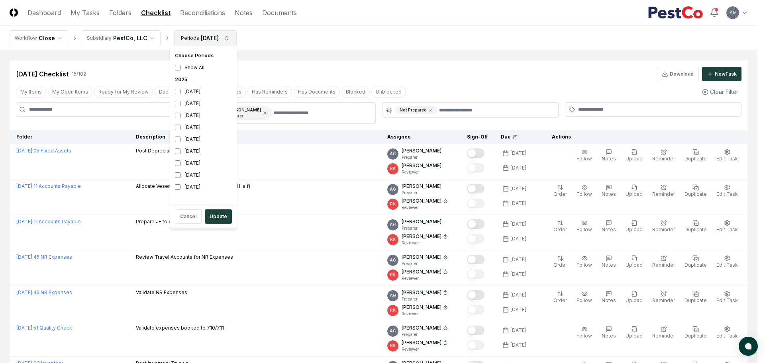
click at [229, 45] on html "CloseCore Dashboard My Tasks Folders Checklist Reconciliations Notes Documents …" at bounding box center [382, 366] width 765 height 733
click at [213, 16] on html "CloseCore Dashboard My Tasks Folders Checklist Reconciliations Notes Documents …" at bounding box center [382, 366] width 765 height 733
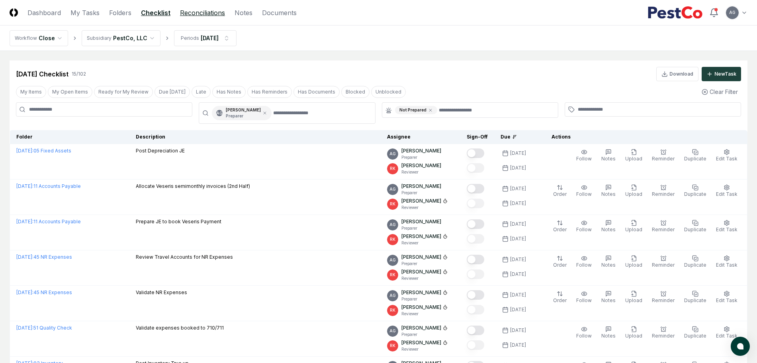
click at [222, 12] on link "Reconciliations" at bounding box center [202, 13] width 45 height 10
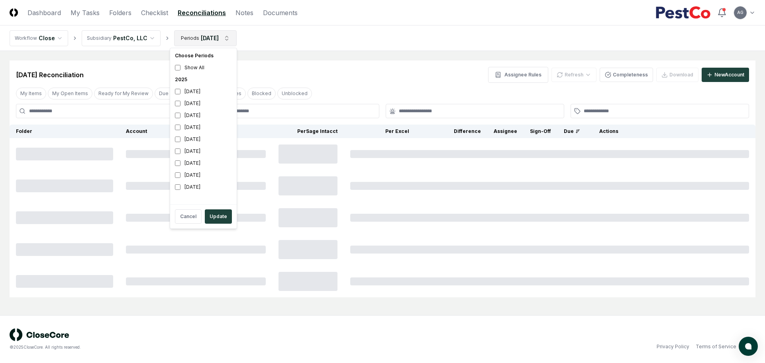
click at [216, 42] on html "CloseCore Dashboard My Tasks Folders Checklist Reconciliations Notes Documents …" at bounding box center [382, 181] width 765 height 363
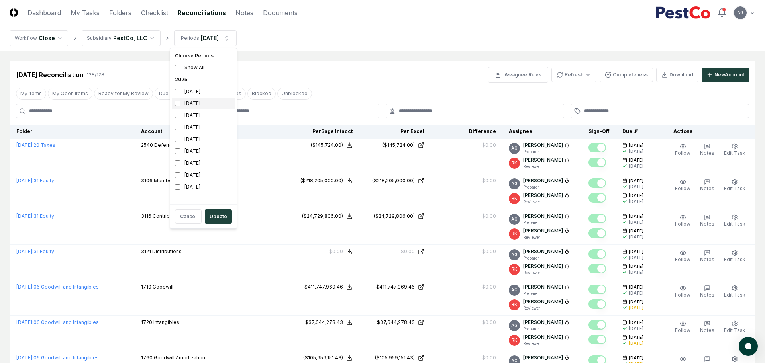
click at [197, 105] on div "[DATE]" at bounding box center [203, 104] width 63 height 12
click at [200, 93] on div "[DATE]" at bounding box center [203, 92] width 63 height 12
click at [216, 216] on button "Update" at bounding box center [218, 217] width 27 height 14
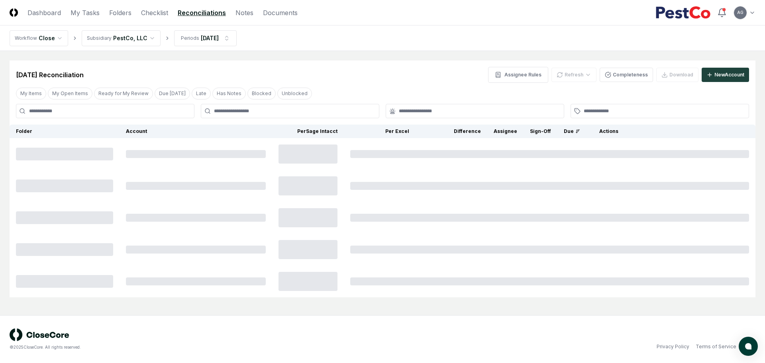
click at [348, 46] on nav "Workflow Close Subsidiary PestCo, LLC Periods Aug 2025" at bounding box center [382, 37] width 765 height 25
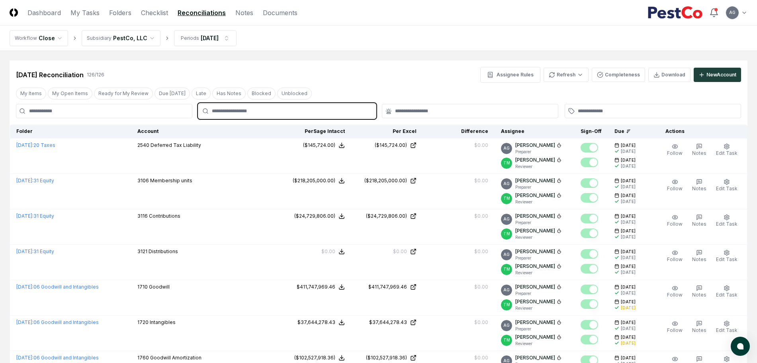
click at [333, 110] on input "text" at bounding box center [291, 111] width 158 height 7
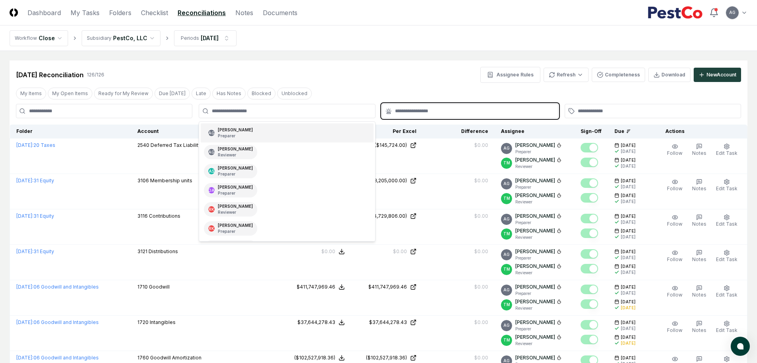
click at [428, 110] on input "text" at bounding box center [474, 111] width 158 height 7
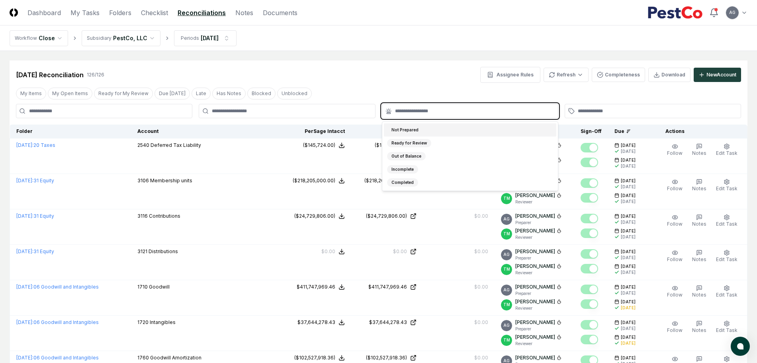
click at [427, 135] on div "Not Prepared" at bounding box center [470, 130] width 173 height 13
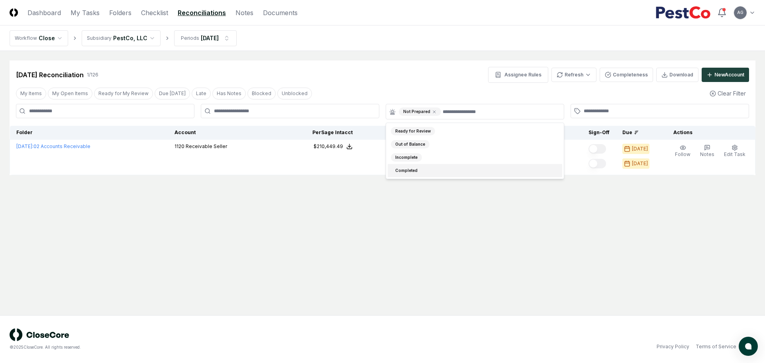
click at [419, 218] on main "Cancel Reassign Aug 2025 Reconciliation 1 / 126 Assignee Rules Refresh Complete…" at bounding box center [382, 183] width 765 height 265
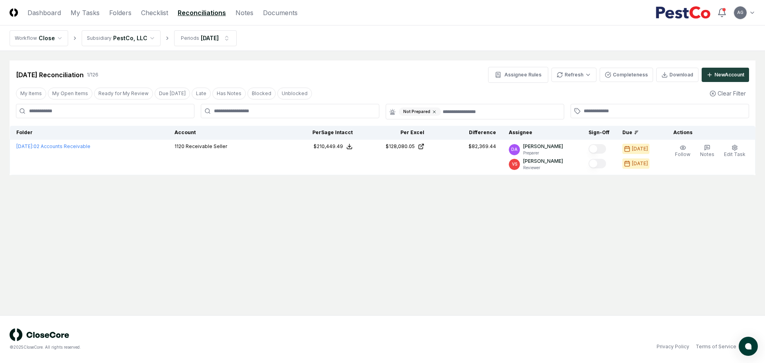
click at [434, 111] on icon at bounding box center [434, 112] width 5 height 5
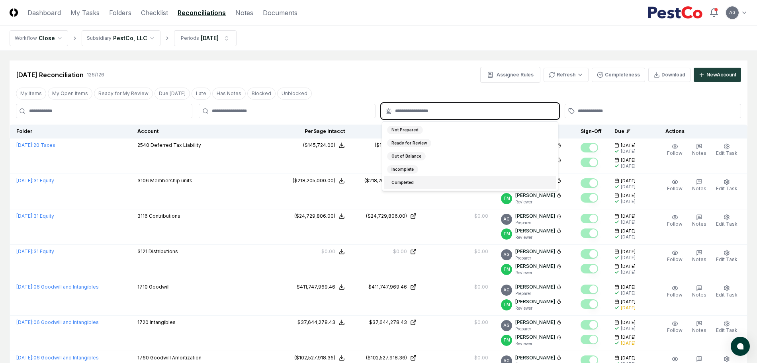
click at [434, 111] on input "text" at bounding box center [474, 111] width 158 height 7
click at [434, 167] on div "Incomplete" at bounding box center [470, 169] width 173 height 13
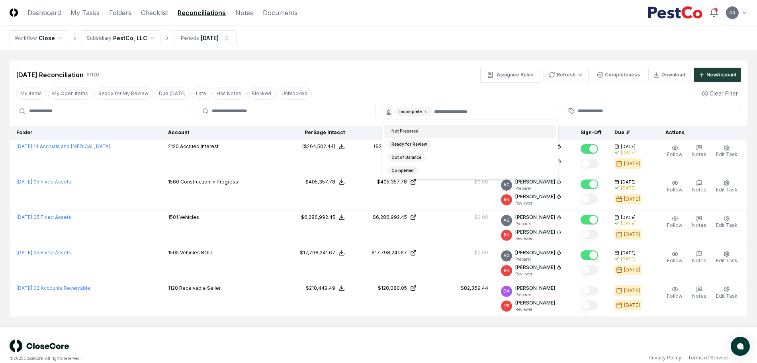
click at [412, 76] on div "Aug 2025 Reconciliation 5 / 126 Assignee Rules Refresh Completeness Download Ne…" at bounding box center [379, 75] width 726 height 16
click at [426, 112] on icon at bounding box center [426, 112] width 5 height 5
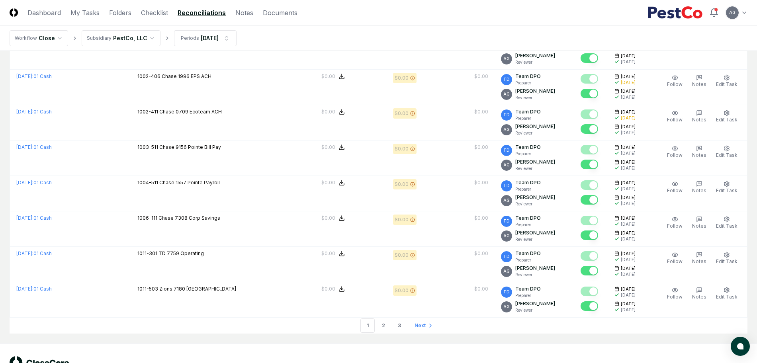
scroll to position [1622, 0]
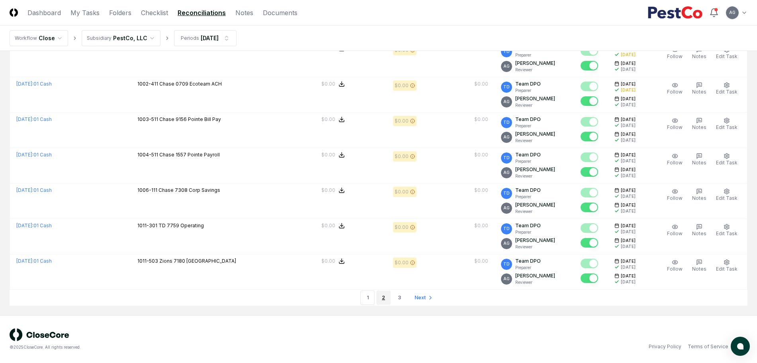
click at [380, 298] on link "2" at bounding box center [384, 298] width 14 height 14
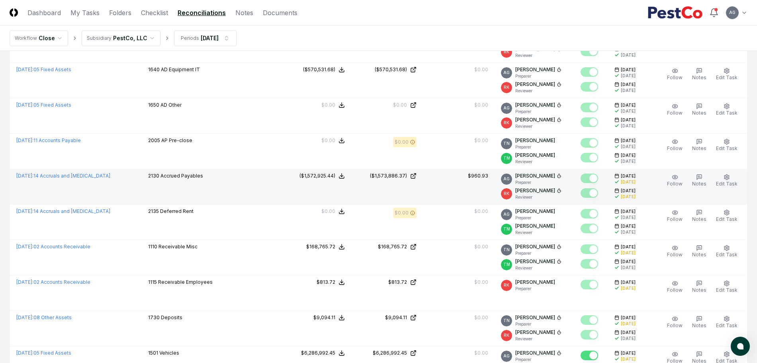
scroll to position [1622, 0]
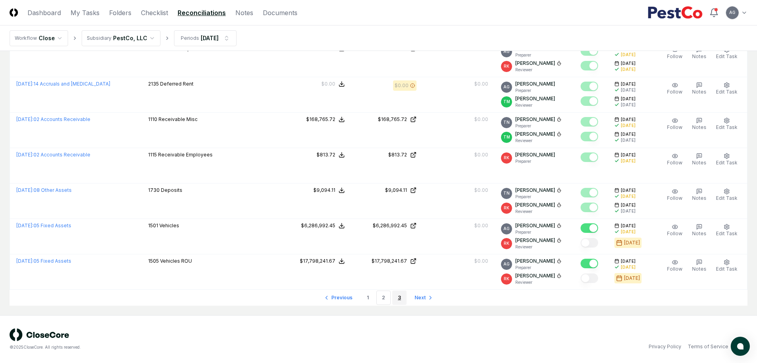
click at [400, 296] on link "3" at bounding box center [399, 298] width 14 height 14
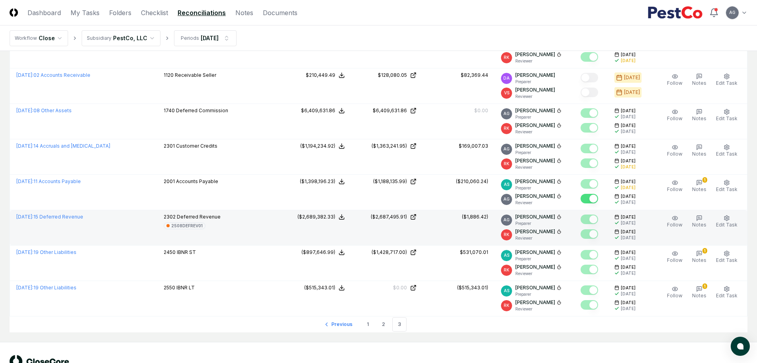
scroll to position [721, 0]
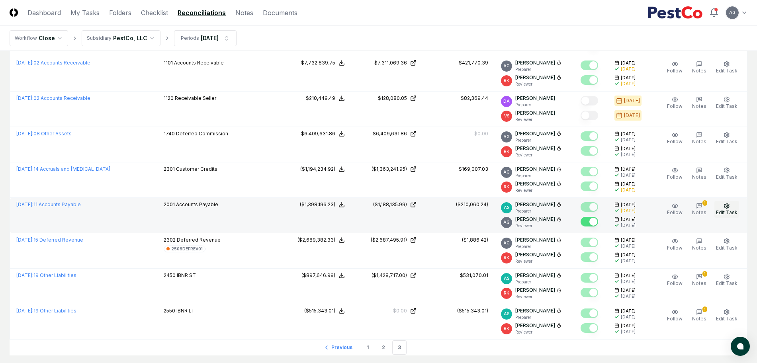
click at [732, 211] on span "Edit Task" at bounding box center [727, 213] width 22 height 6
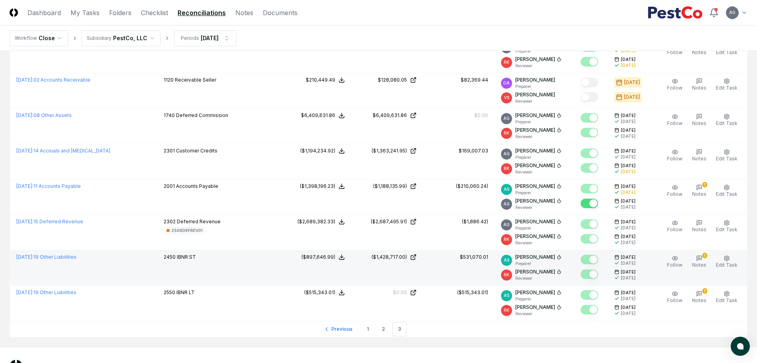
scroll to position [771, 0]
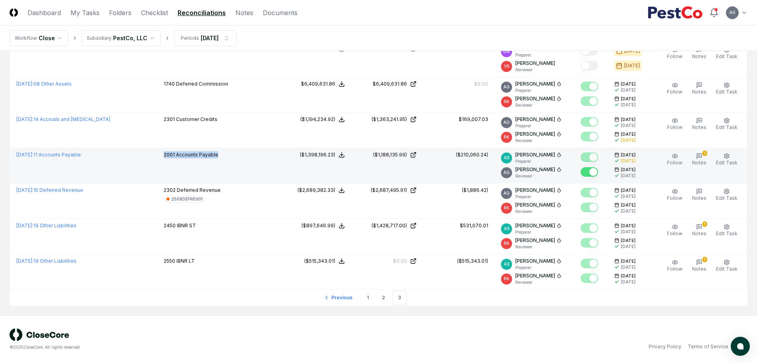
drag, startPoint x: 216, startPoint y: 155, endPoint x: 159, endPoint y: 160, distance: 57.2
click at [164, 160] on div "2001 Accounts Payable" at bounding box center [219, 155] width 110 height 9
copy p "2001 Accounts Payable"
click at [253, 171] on td "2001 Accounts Payable" at bounding box center [218, 165] width 122 height 35
click at [54, 154] on link "August 2025 : 11 Accounts Payable" at bounding box center [48, 155] width 65 height 6
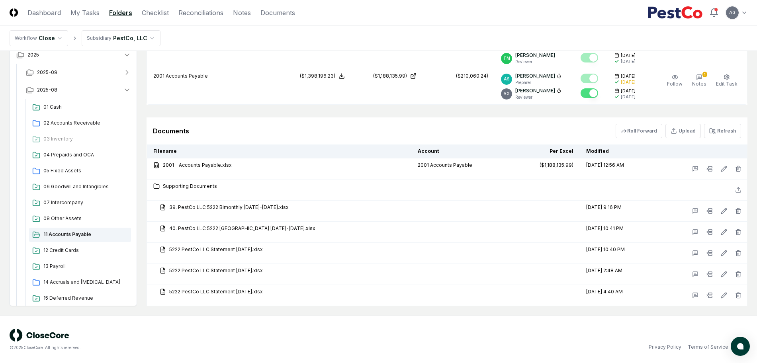
scroll to position [494, 0]
click at [725, 135] on button "Refresh" at bounding box center [722, 131] width 37 height 14
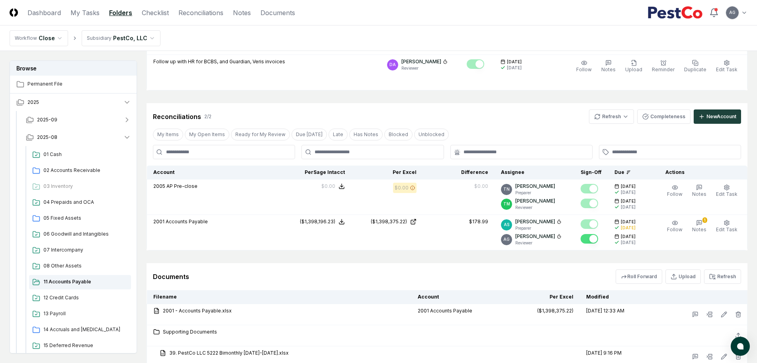
scroll to position [345, 0]
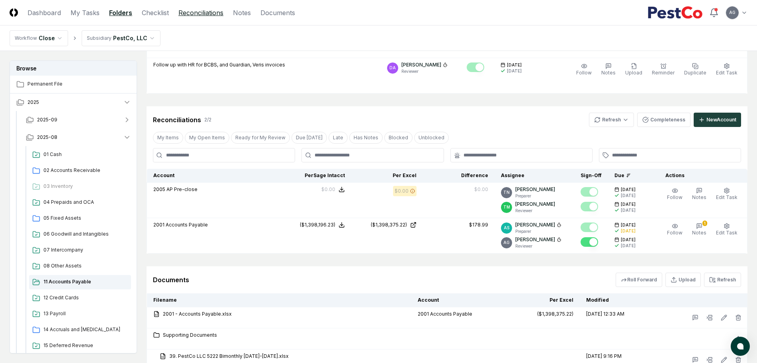
click at [204, 16] on link "Reconciliations" at bounding box center [200, 13] width 45 height 10
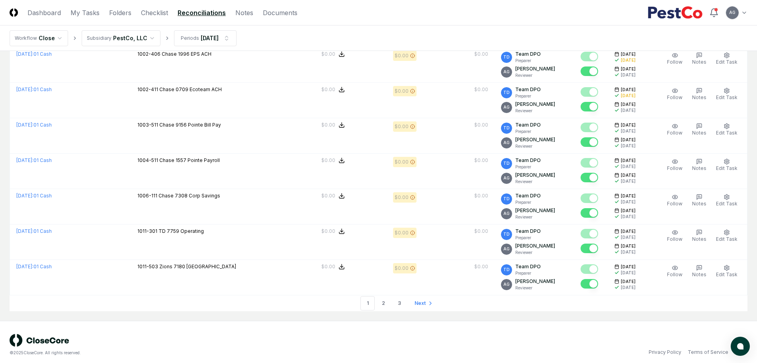
scroll to position [1622, 0]
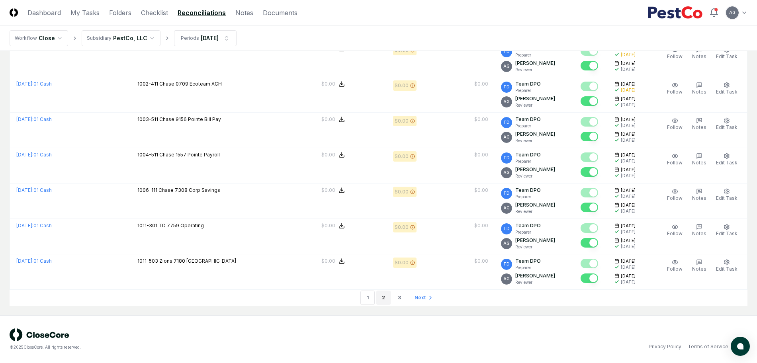
click at [383, 297] on link "2" at bounding box center [384, 298] width 14 height 14
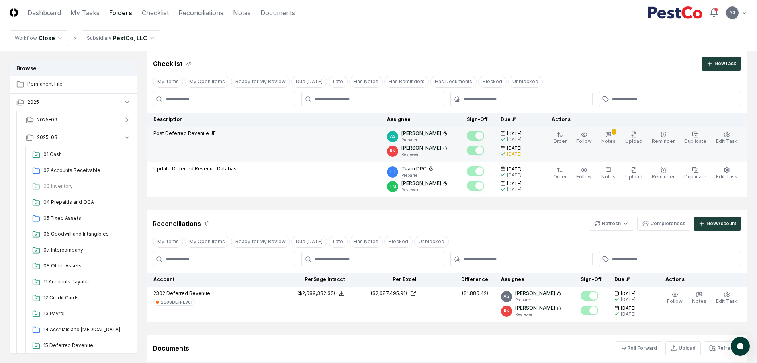
scroll to position [197, 0]
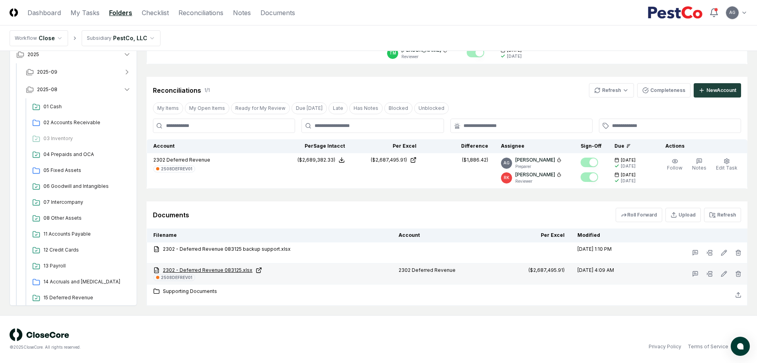
click at [239, 273] on link "2302 - Deferred Revenue 083125.xlsx" at bounding box center [269, 270] width 233 height 7
